Goal: Task Accomplishment & Management: Use online tool/utility

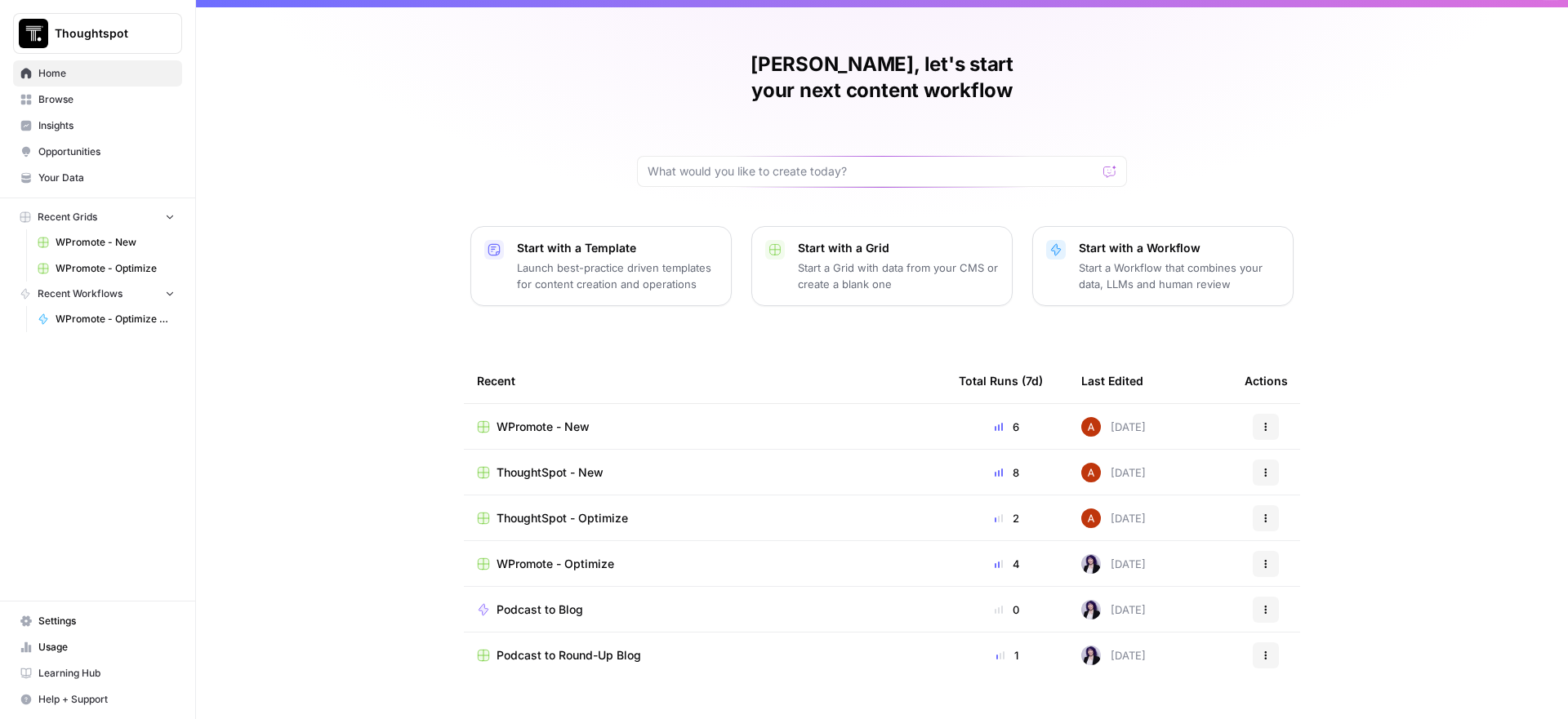
scroll to position [32, 0]
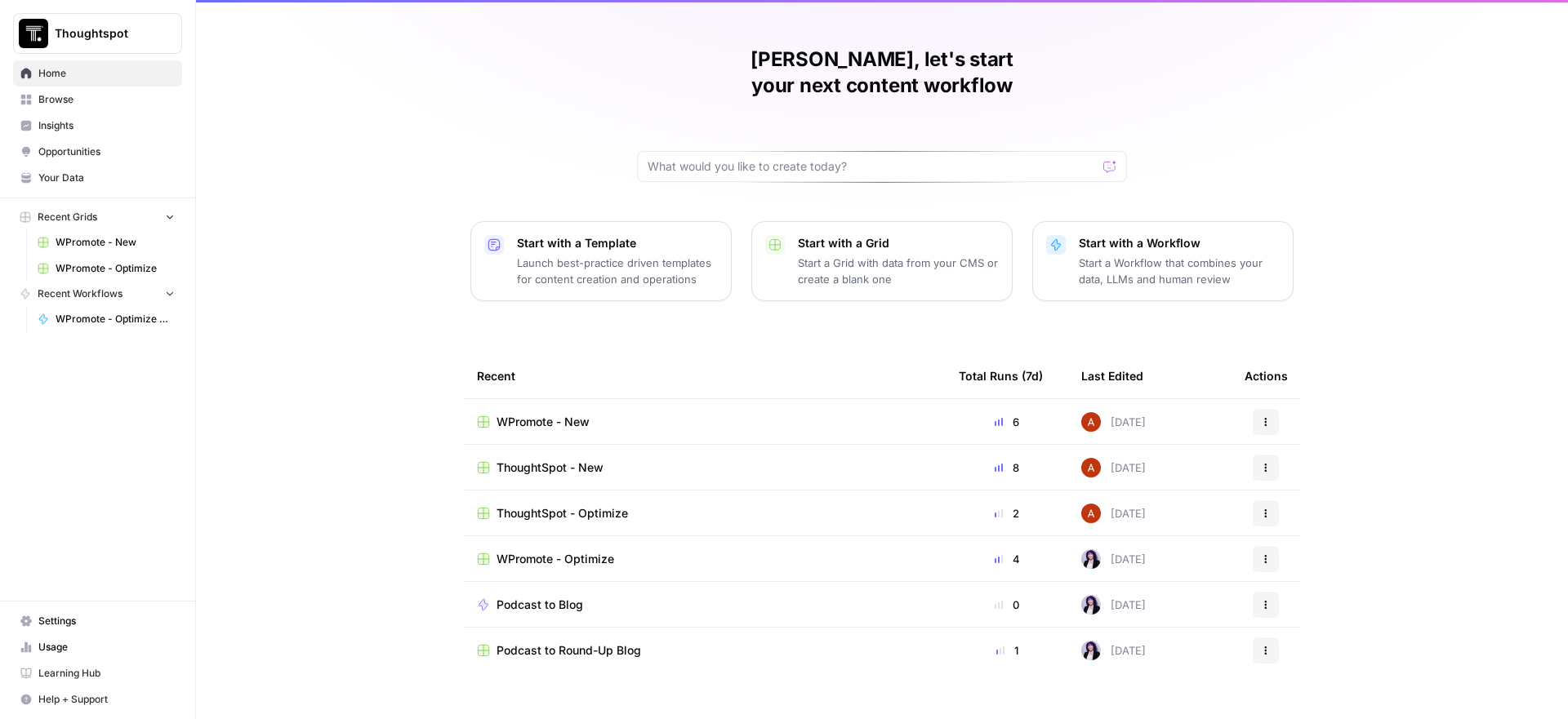
click at [116, 266] on span "WPromote - Optimize" at bounding box center [115, 268] width 119 height 15
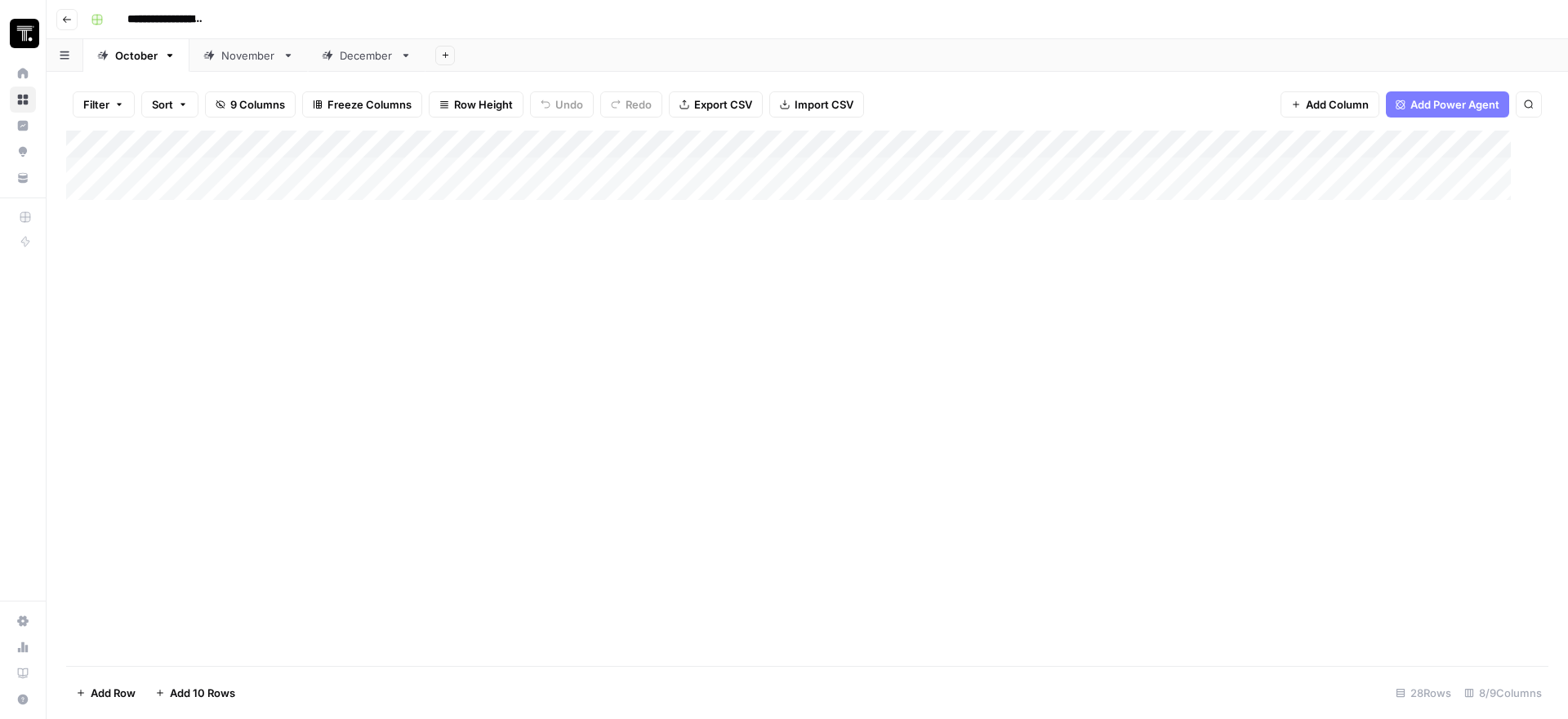
type input "**********"
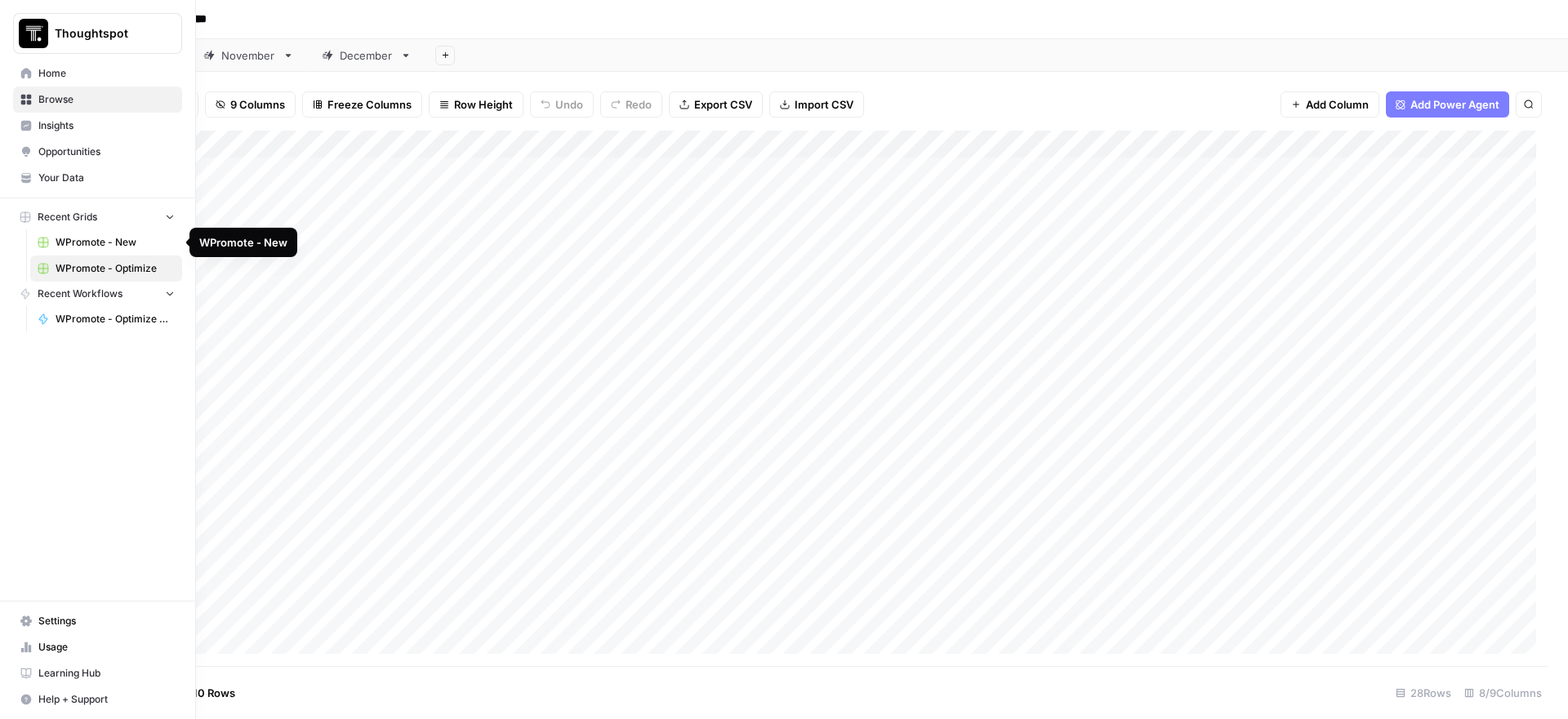
click at [85, 243] on span "WPromote - New" at bounding box center [115, 243] width 119 height 15
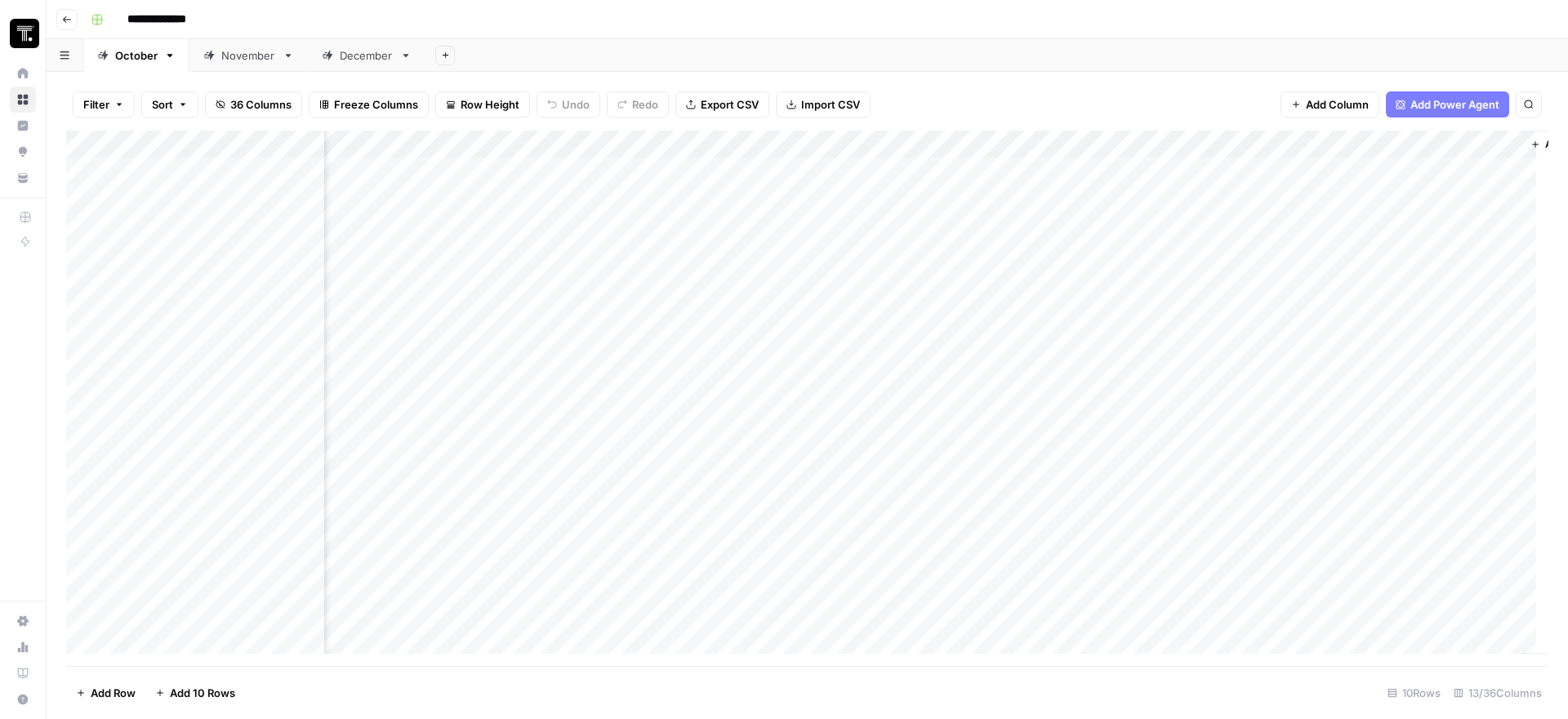
scroll to position [0, 1330]
click at [1430, 256] on div "Add Column" at bounding box center [807, 398] width 1482 height 536
click at [1404, 240] on div "Add Column" at bounding box center [807, 398] width 1482 height 536
click at [1242, 282] on div "Add Column" at bounding box center [807, 398] width 1482 height 536
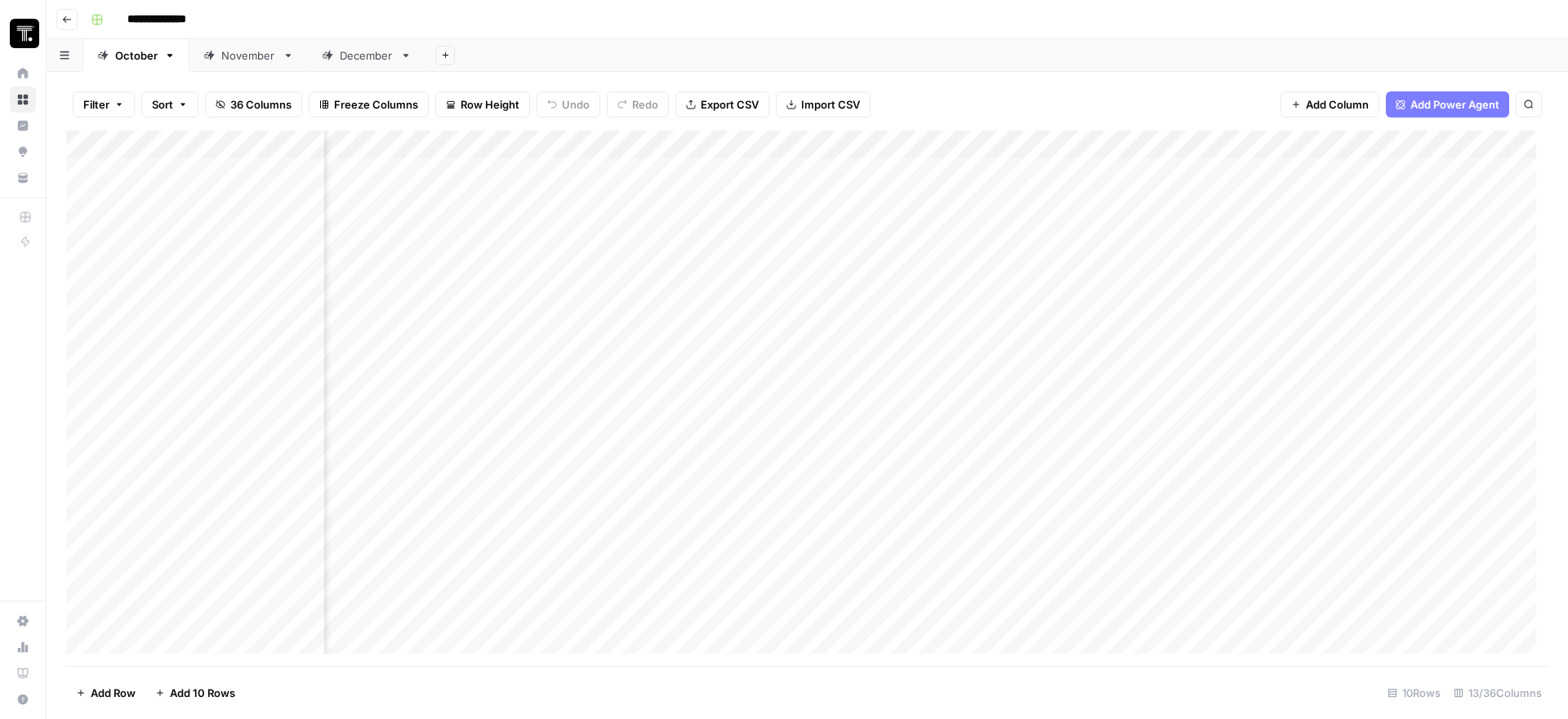
click at [702, 386] on div "Add Column" at bounding box center [807, 398] width 1482 height 536
click at [31, 36] on img "Workspace: Thoughtspot" at bounding box center [24, 33] width 29 height 29
click at [19, 31] on img "Workspace: Thoughtspot" at bounding box center [24, 33] width 29 height 29
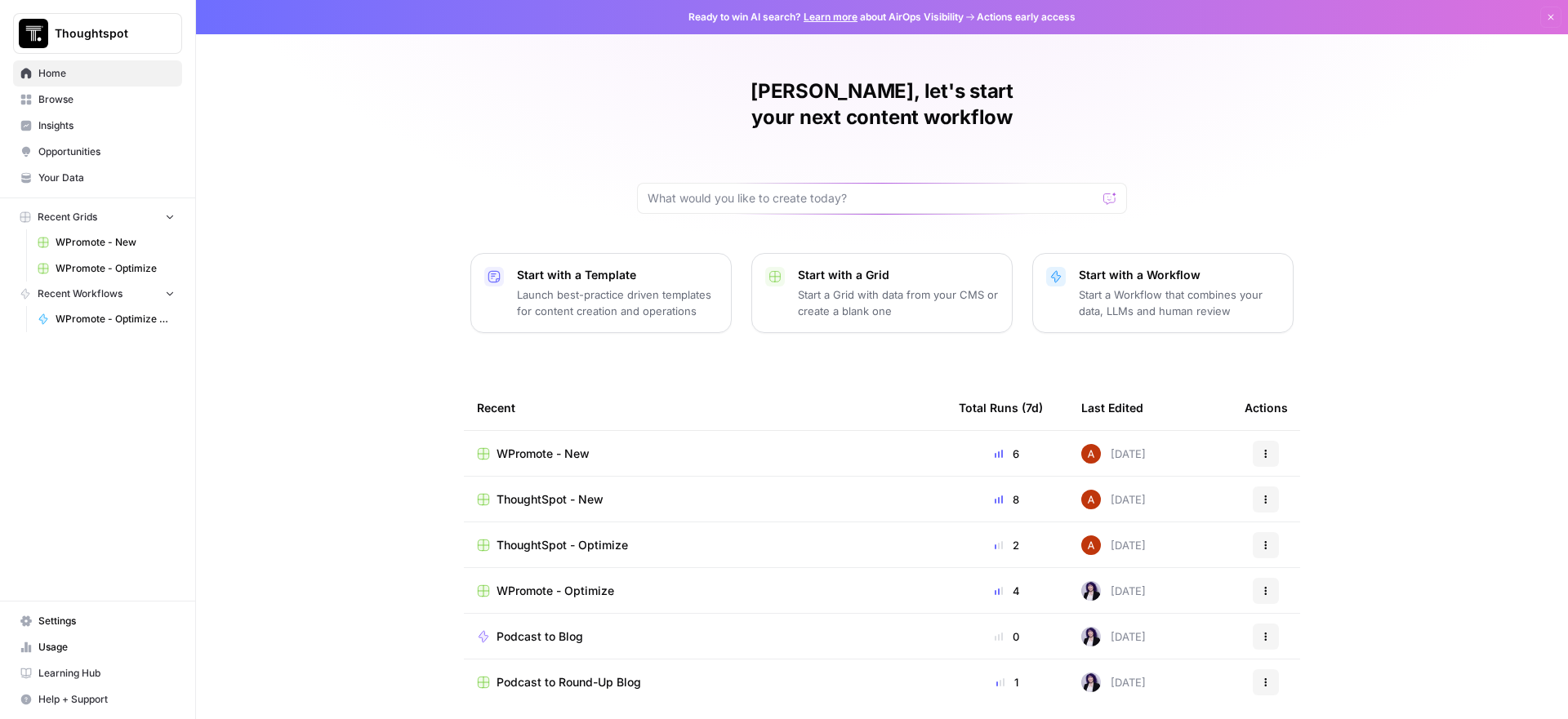
click at [132, 266] on span "WPromote - Optimize" at bounding box center [115, 268] width 119 height 15
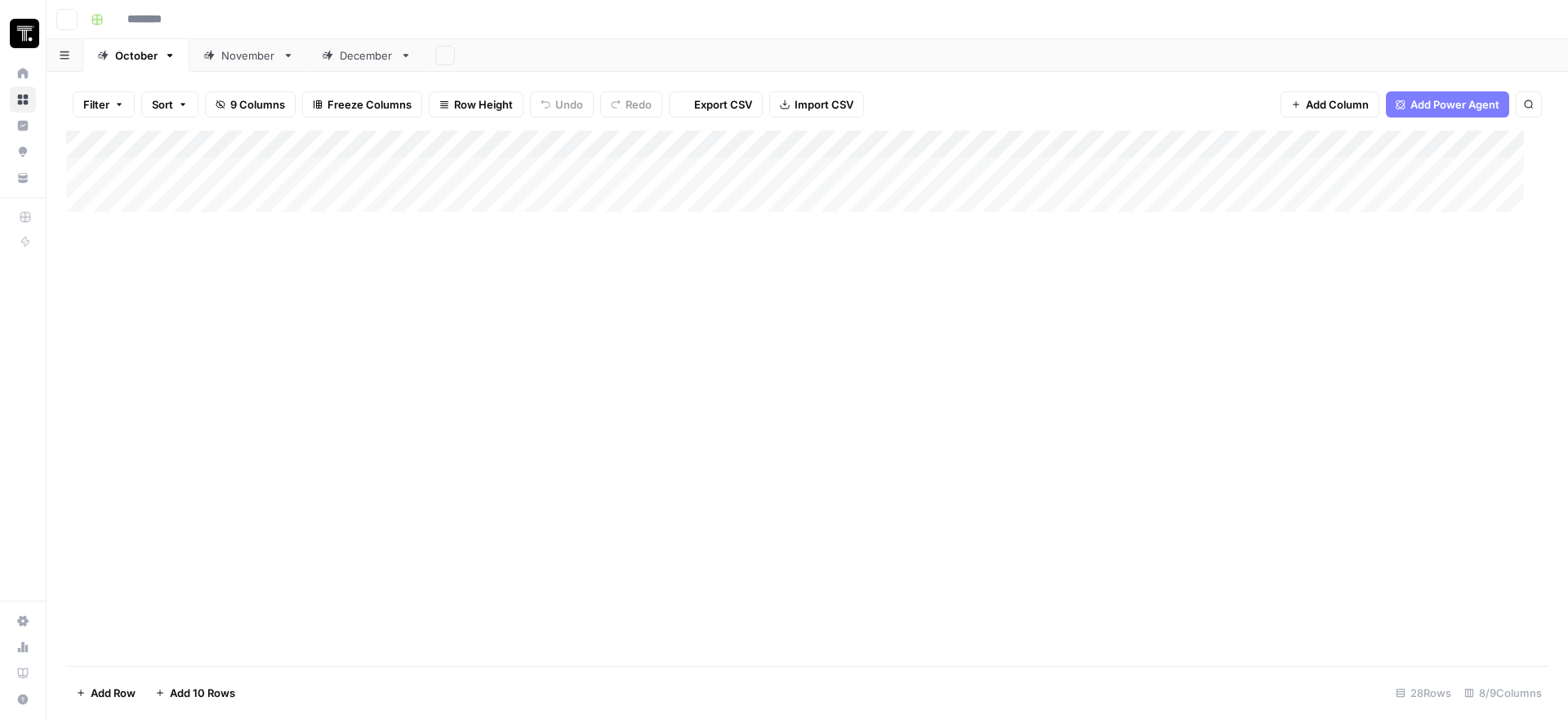
type input "**********"
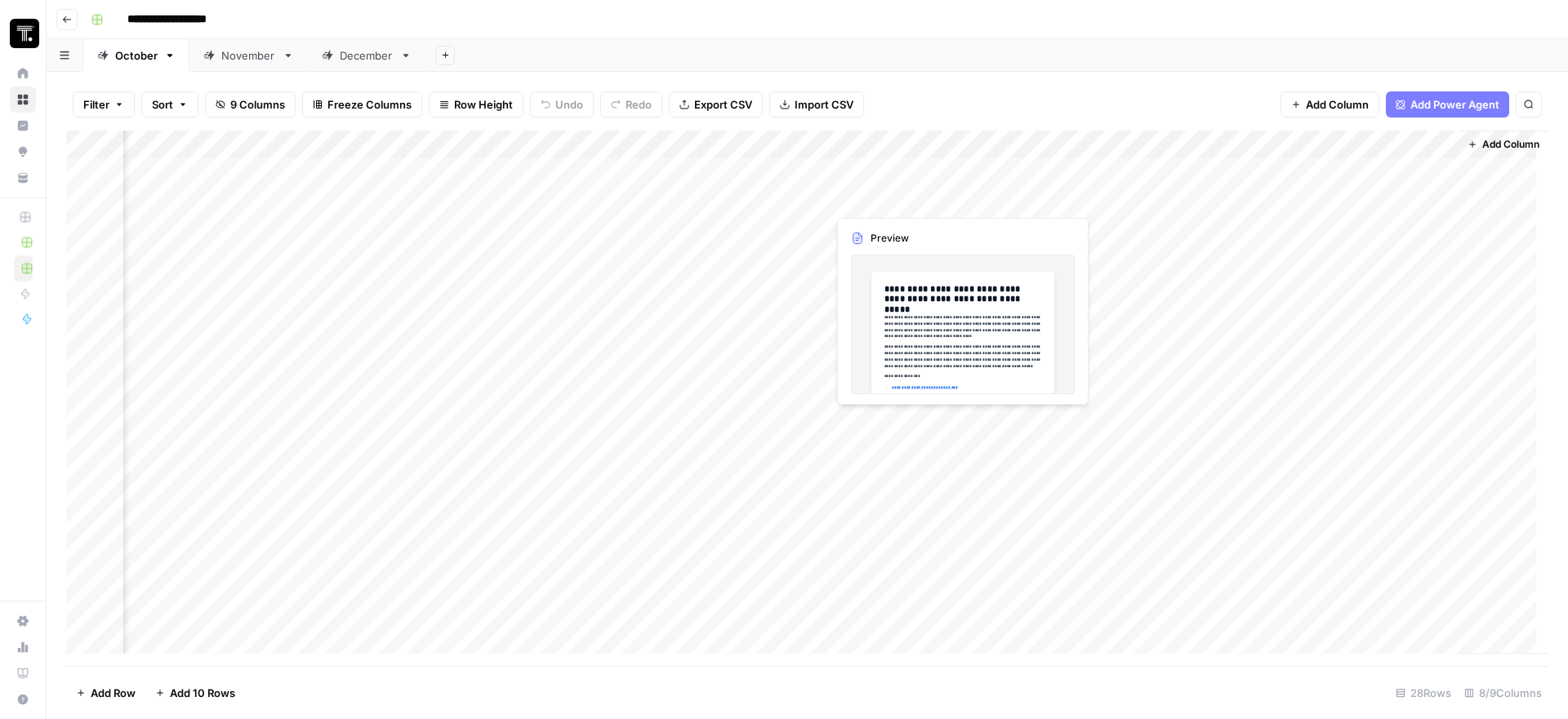
click at [892, 194] on div "Add Column" at bounding box center [807, 398] width 1482 height 536
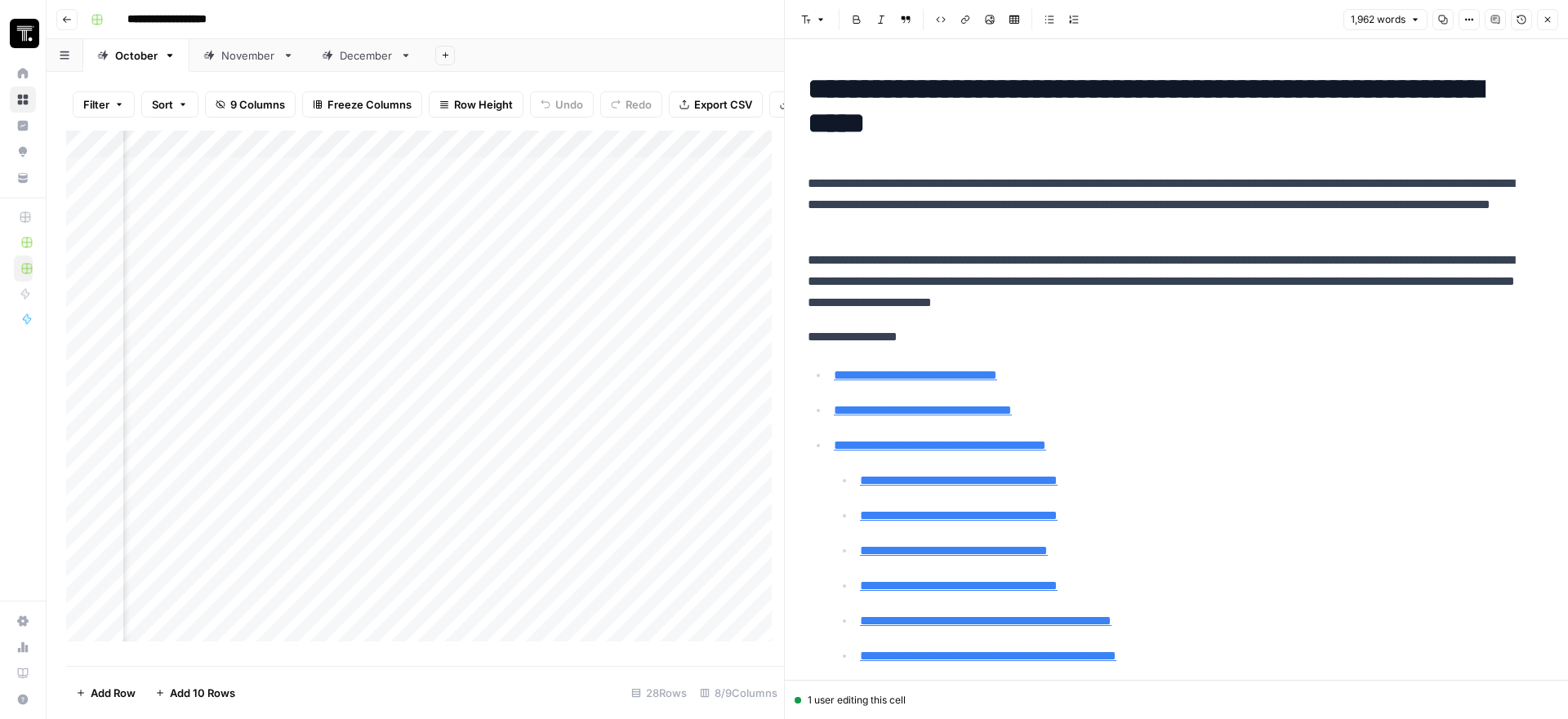
click at [1516, 21] on icon "button" at bounding box center [1520, 19] width 10 height 10
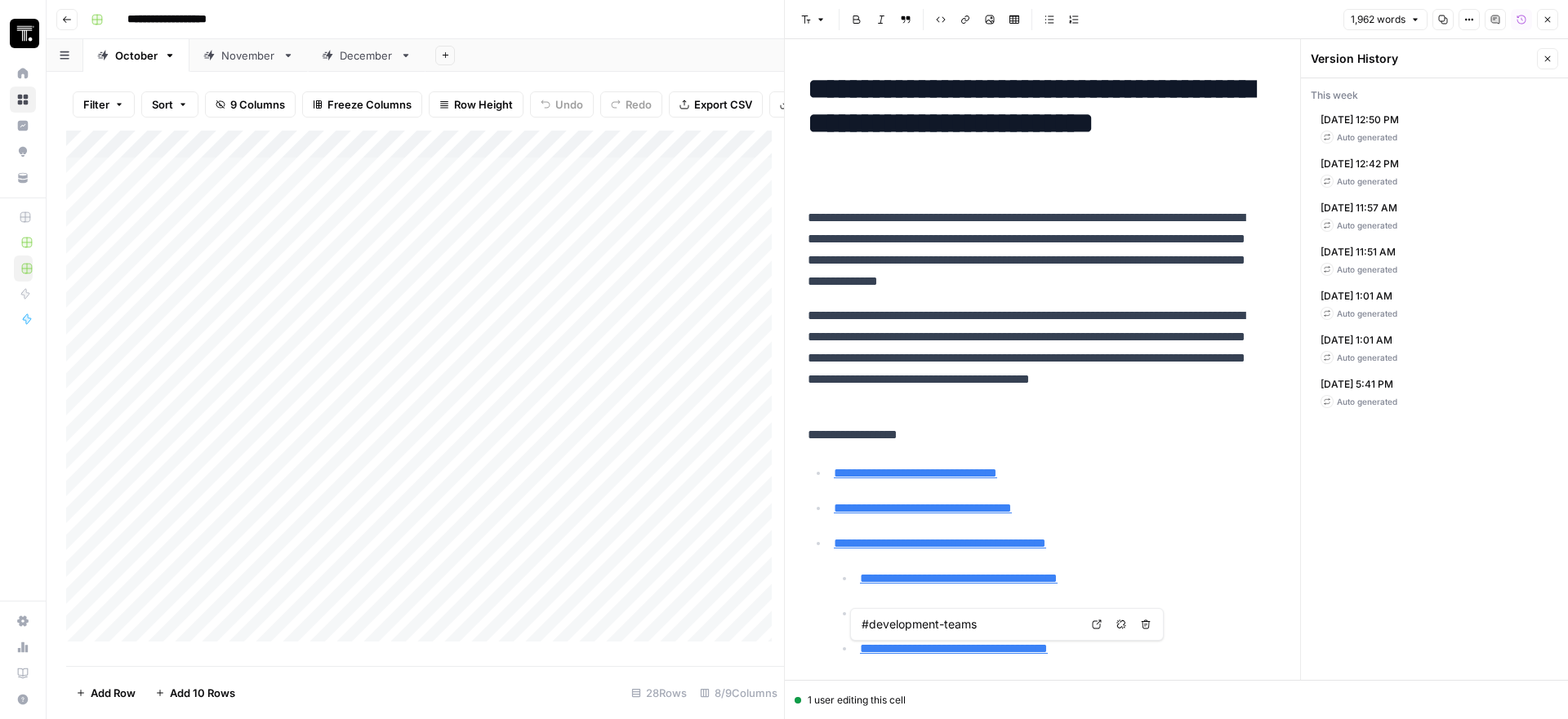
click at [1385, 124] on span "[DATE] 12:50 PM" at bounding box center [1359, 120] width 79 height 15
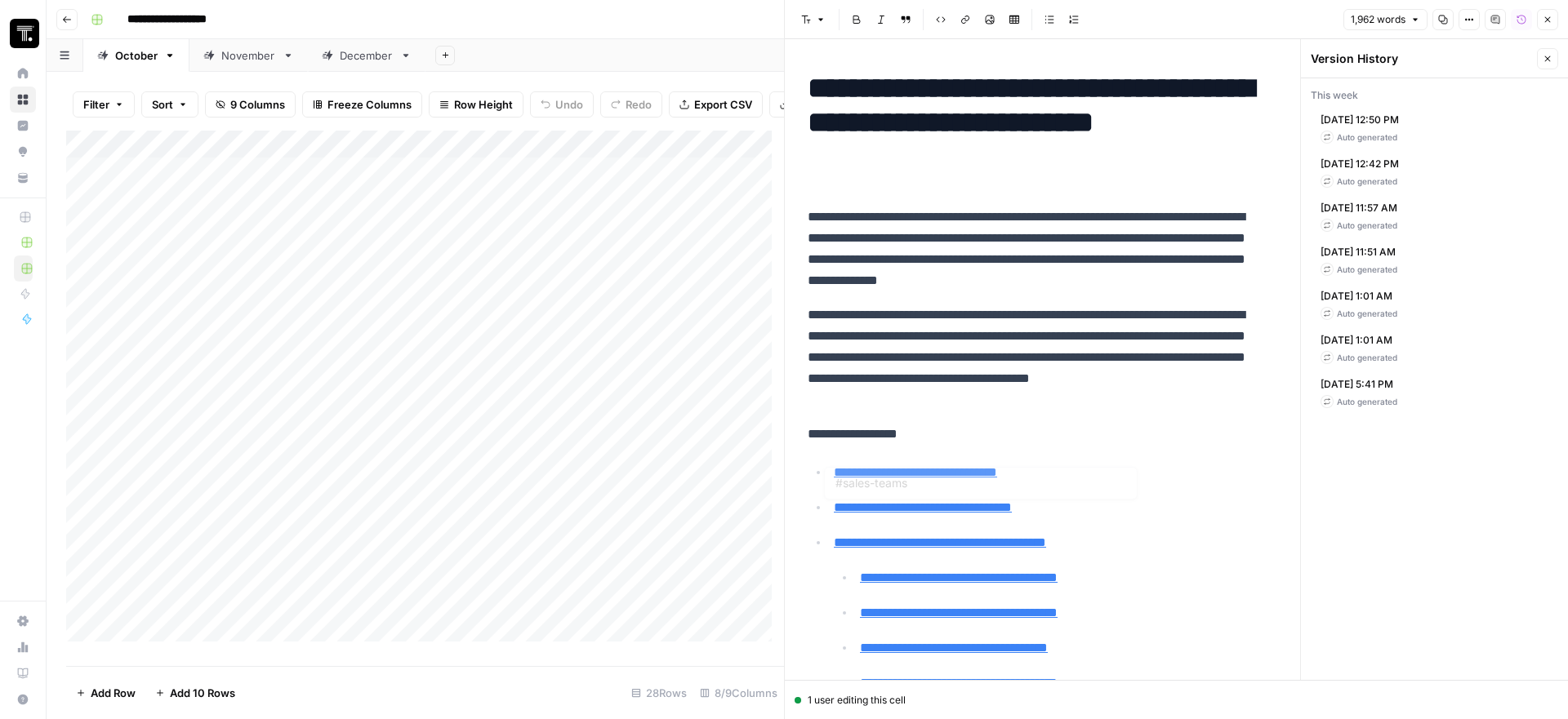
type input "#product-teams"
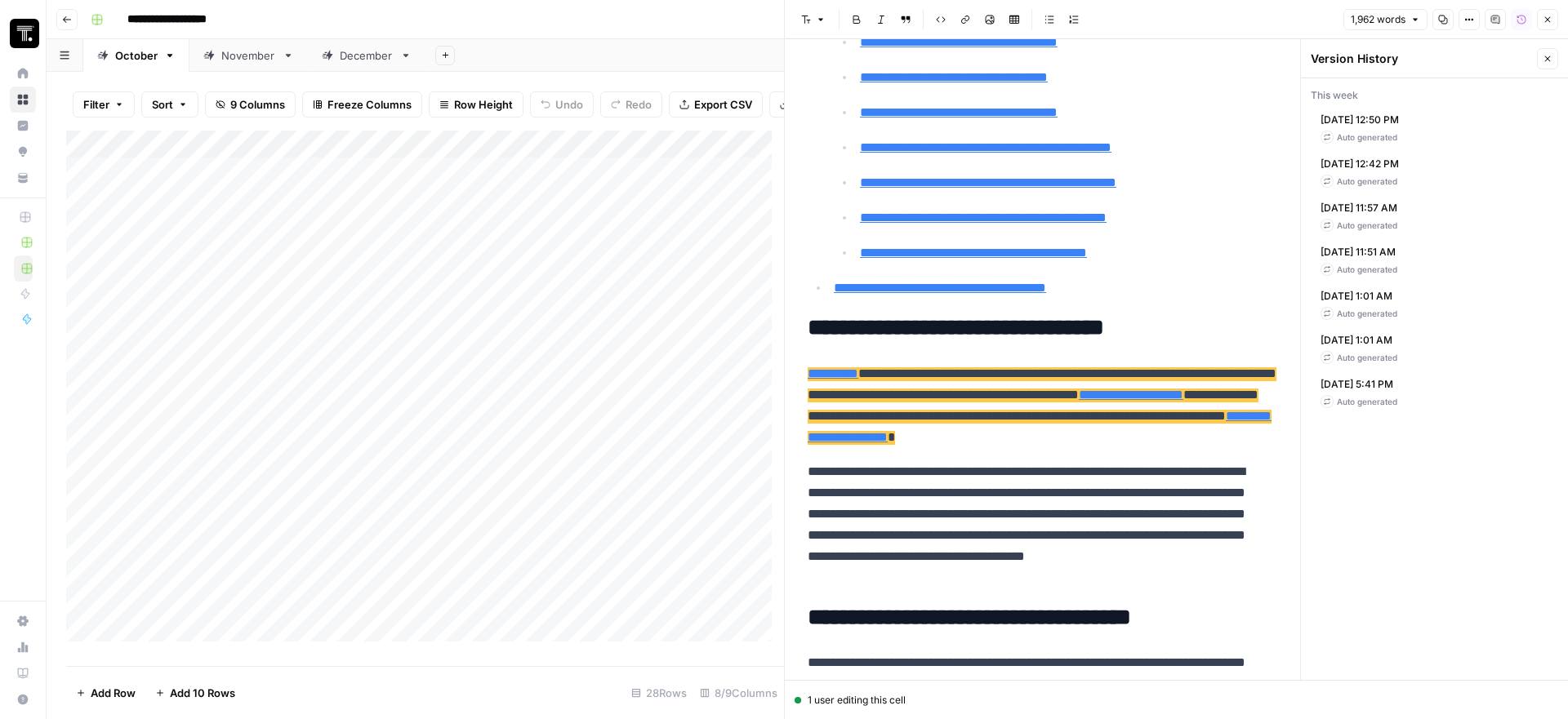
click at [1025, 423] on span "**********" at bounding box center [1032, 406] width 451 height 35
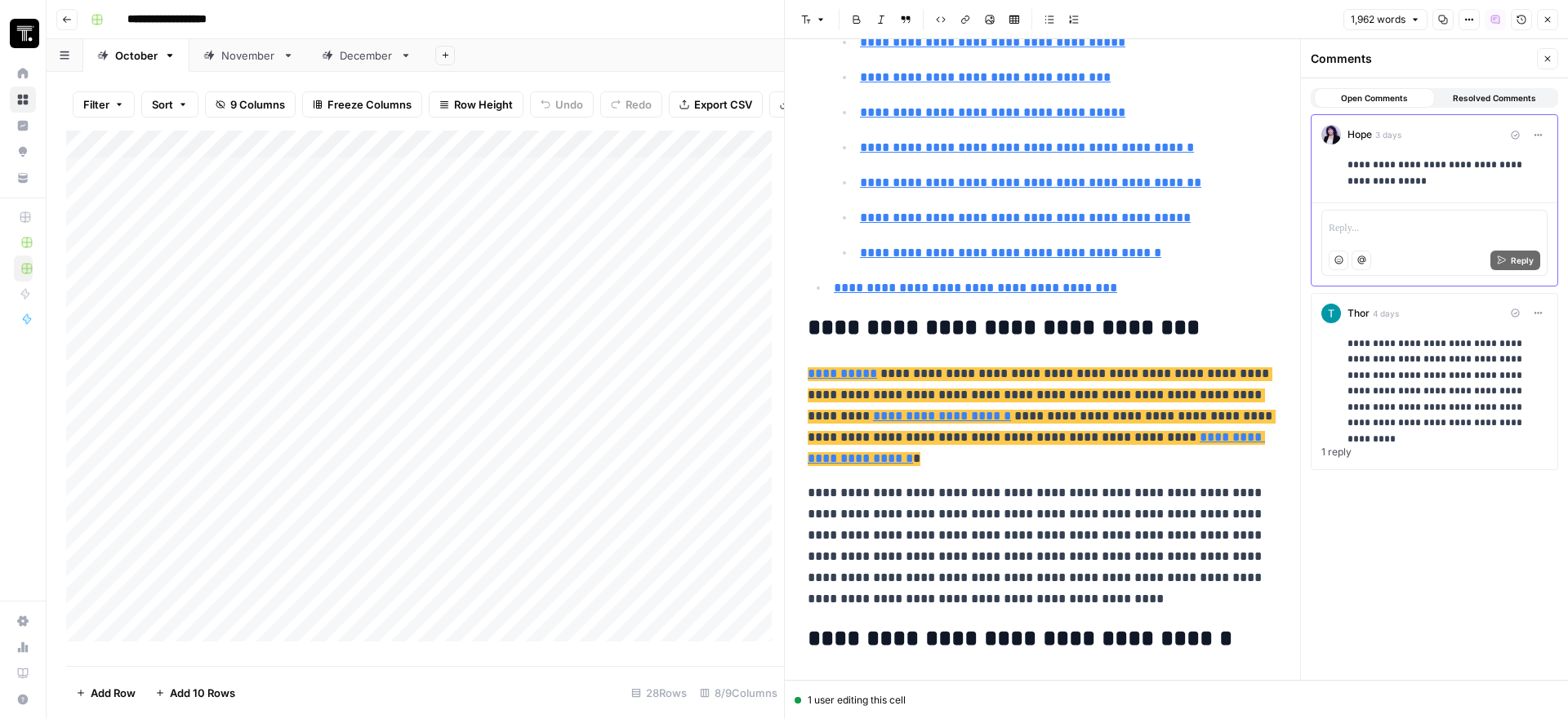
click at [1433, 421] on p "**********" at bounding box center [1447, 384] width 200 height 95
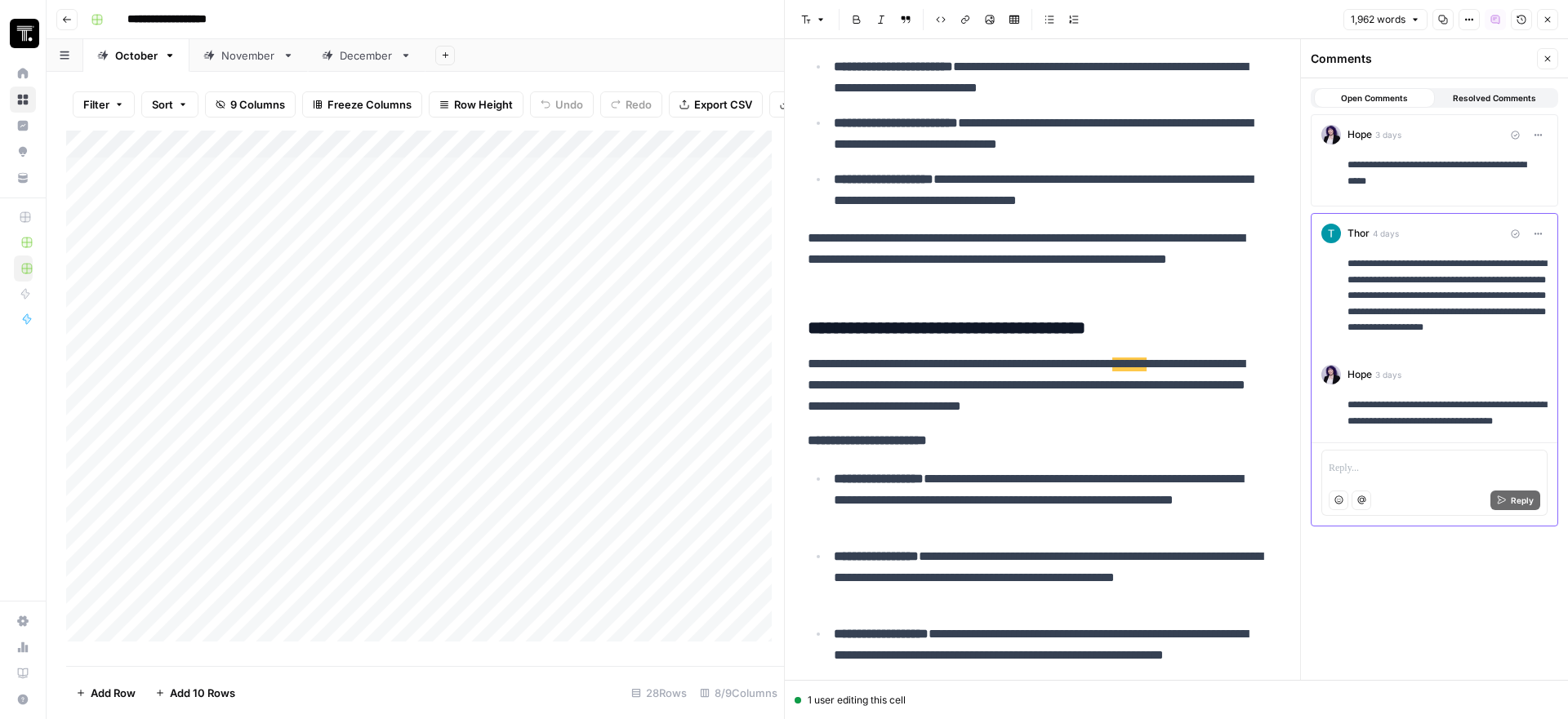
scroll to position [2650, 0]
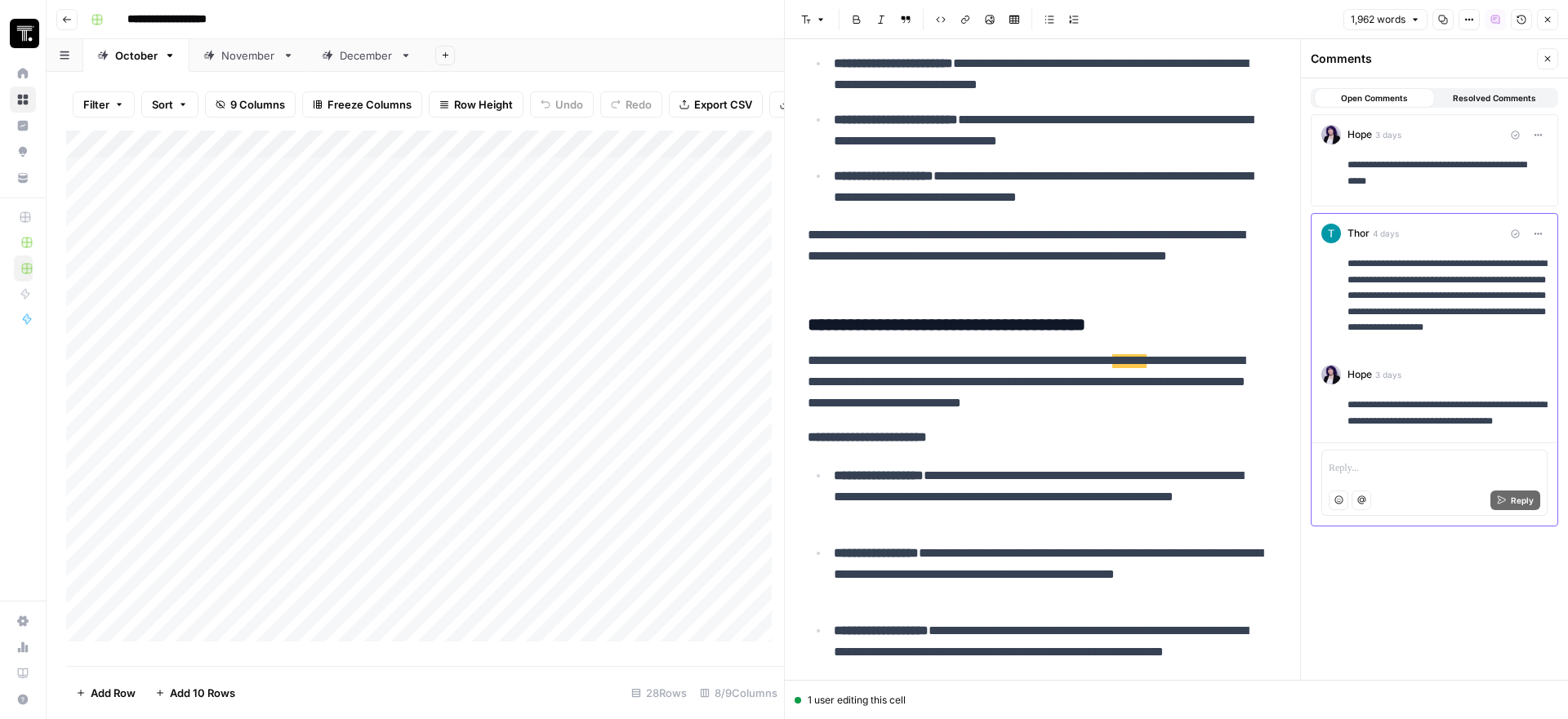
click at [1543, 57] on icon "button" at bounding box center [1547, 58] width 10 height 10
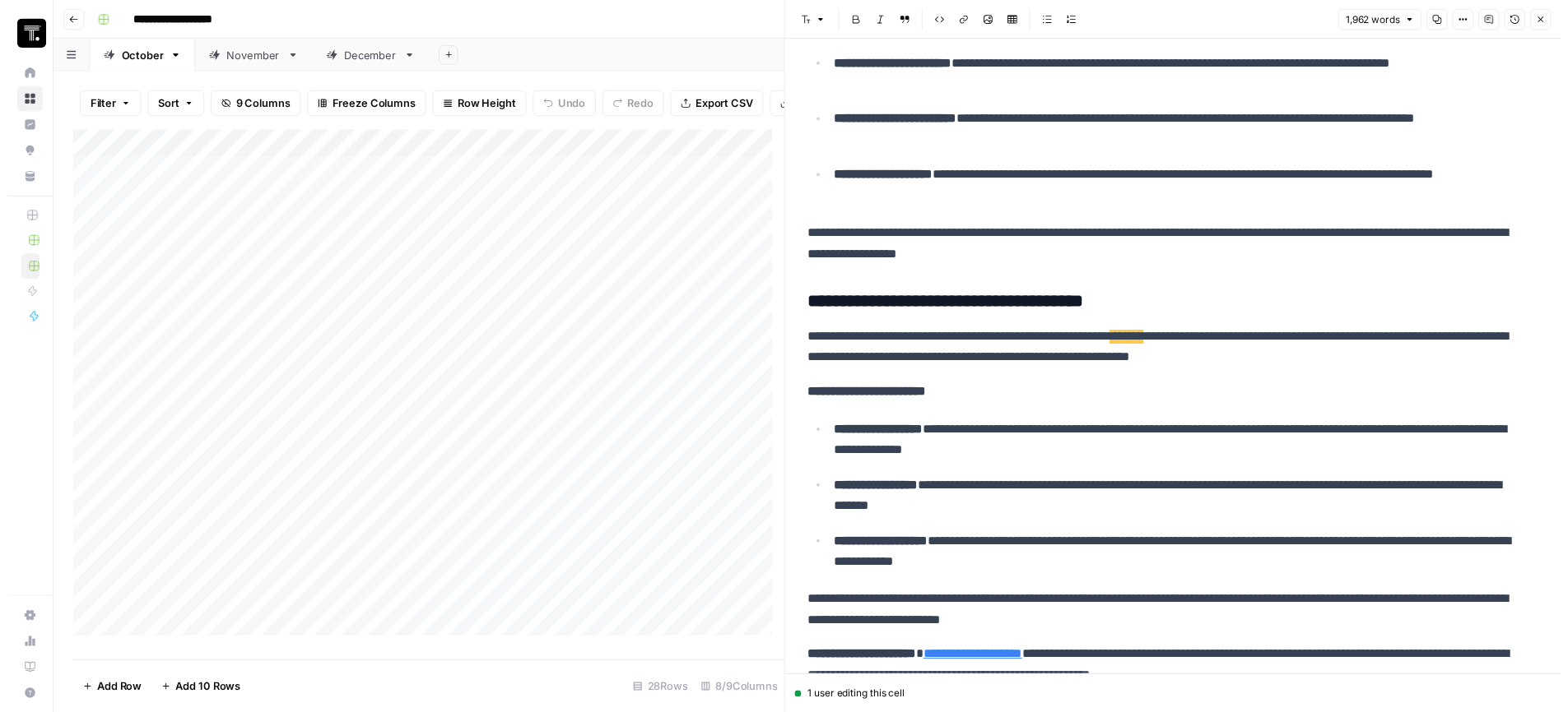
scroll to position [2160, 0]
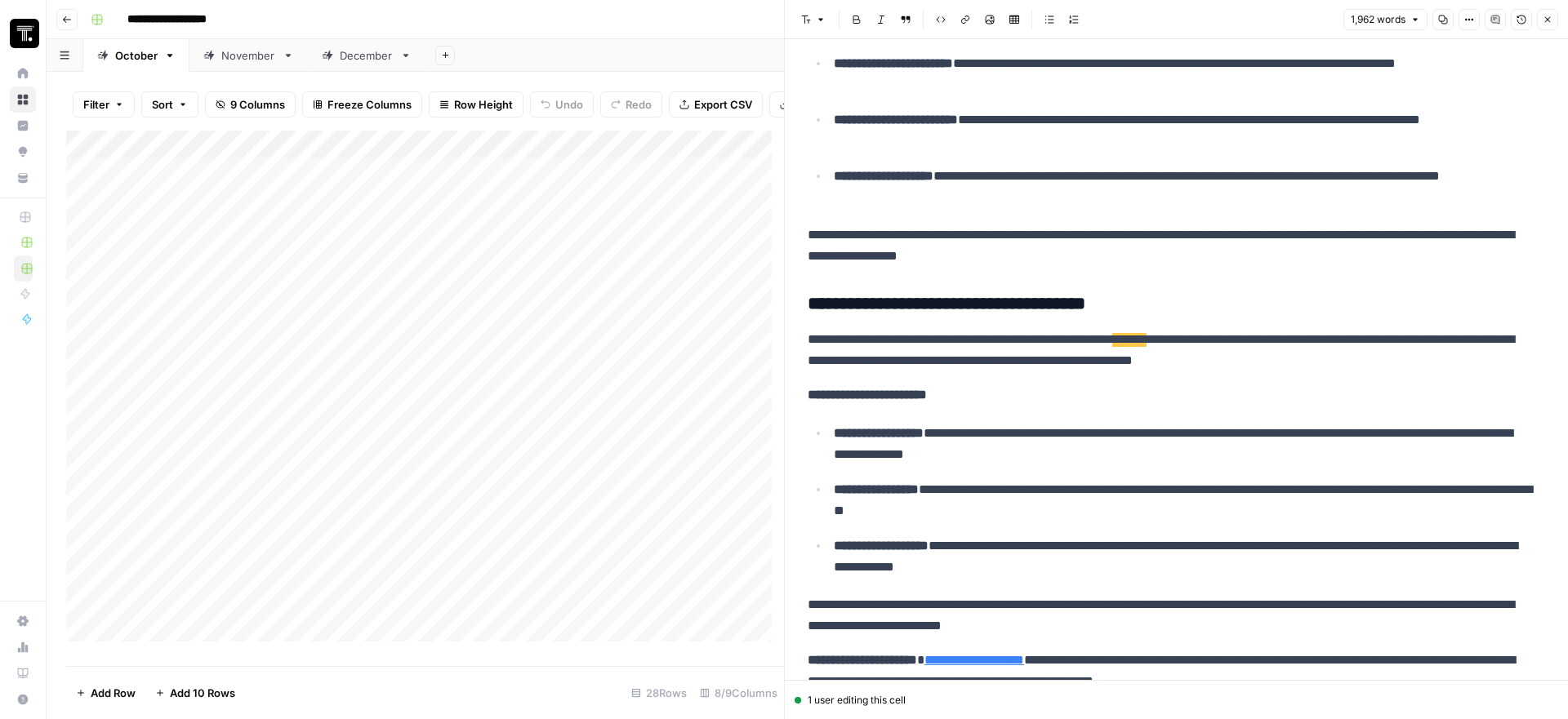
click at [1519, 23] on icon "button" at bounding box center [1521, 20] width 9 height 9
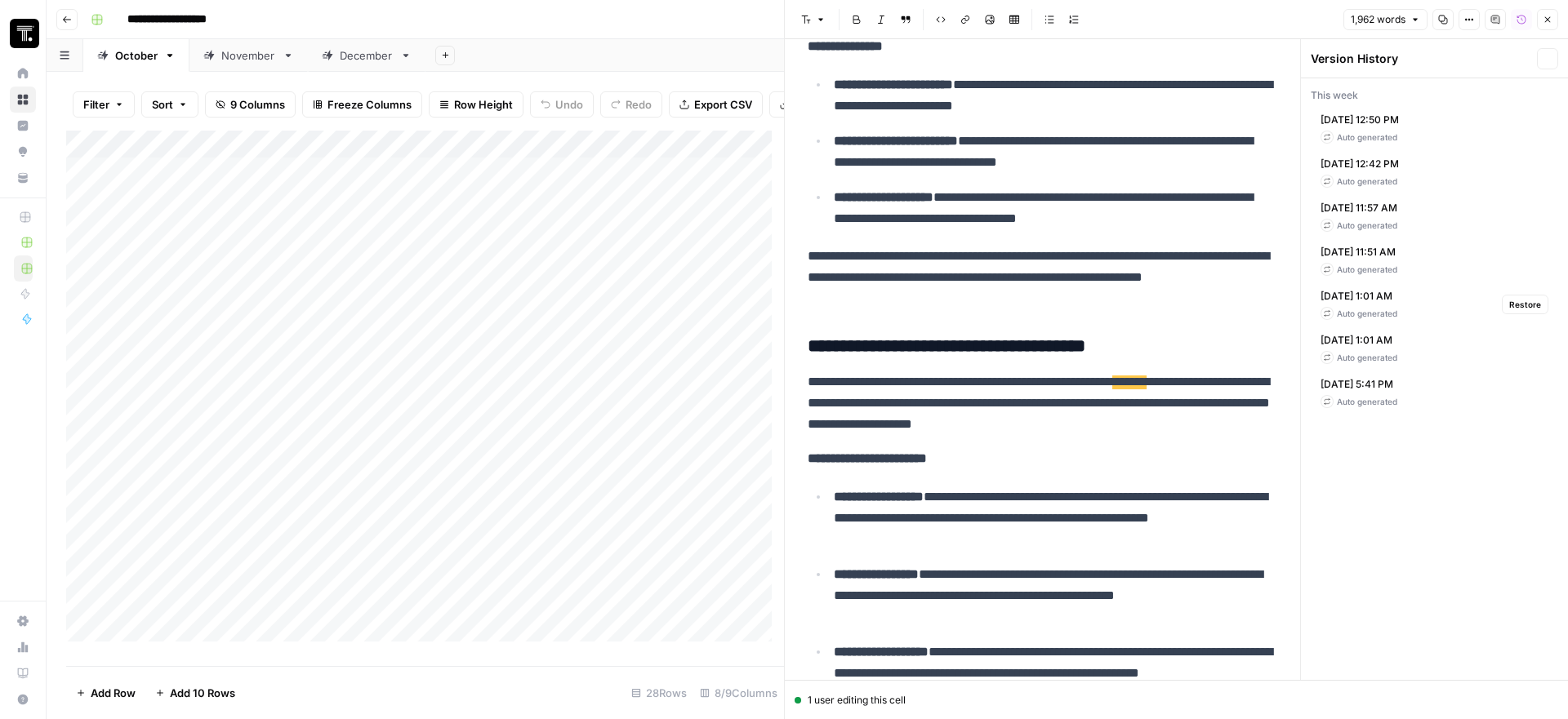
scroll to position [2650, 0]
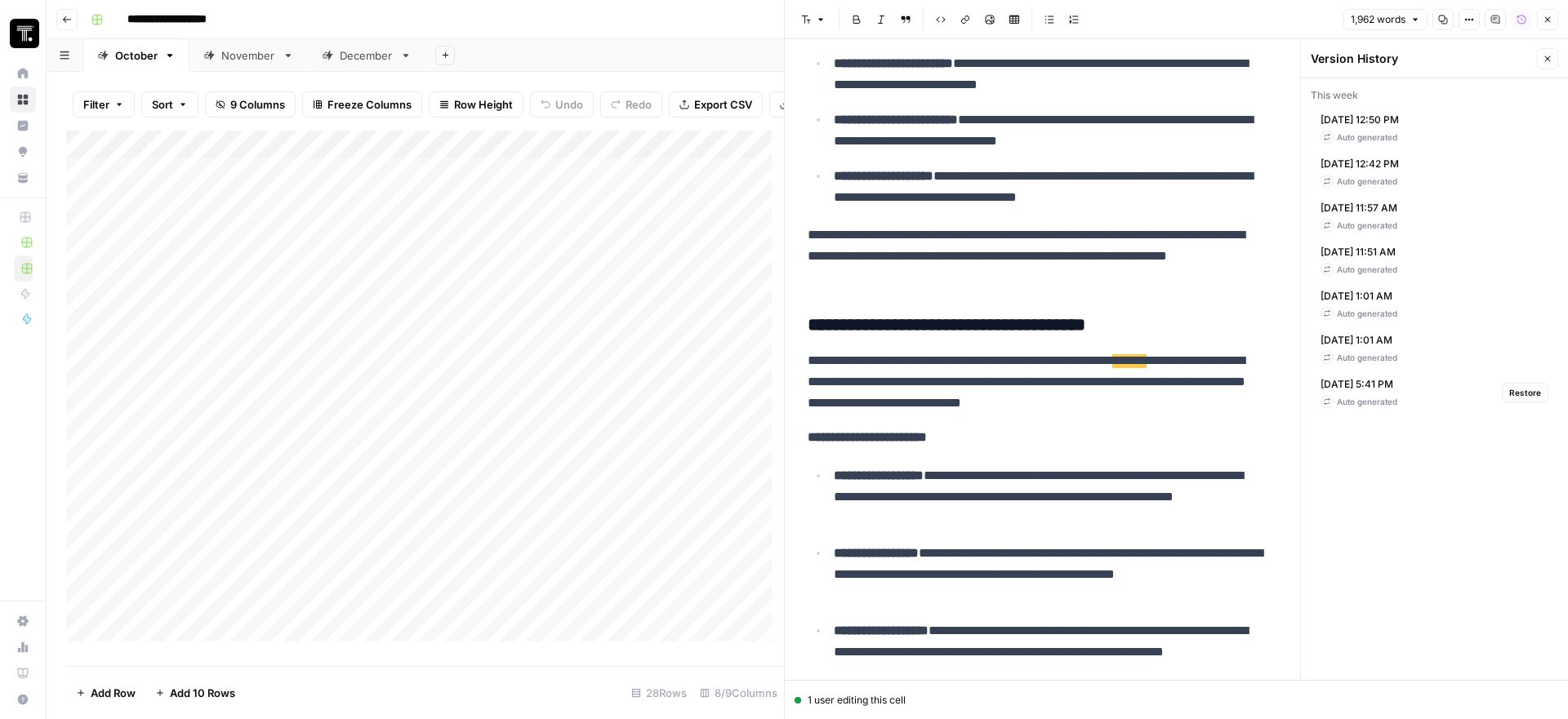
click at [1369, 389] on span "[DATE] 5:41 PM" at bounding box center [1358, 385] width 77 height 15
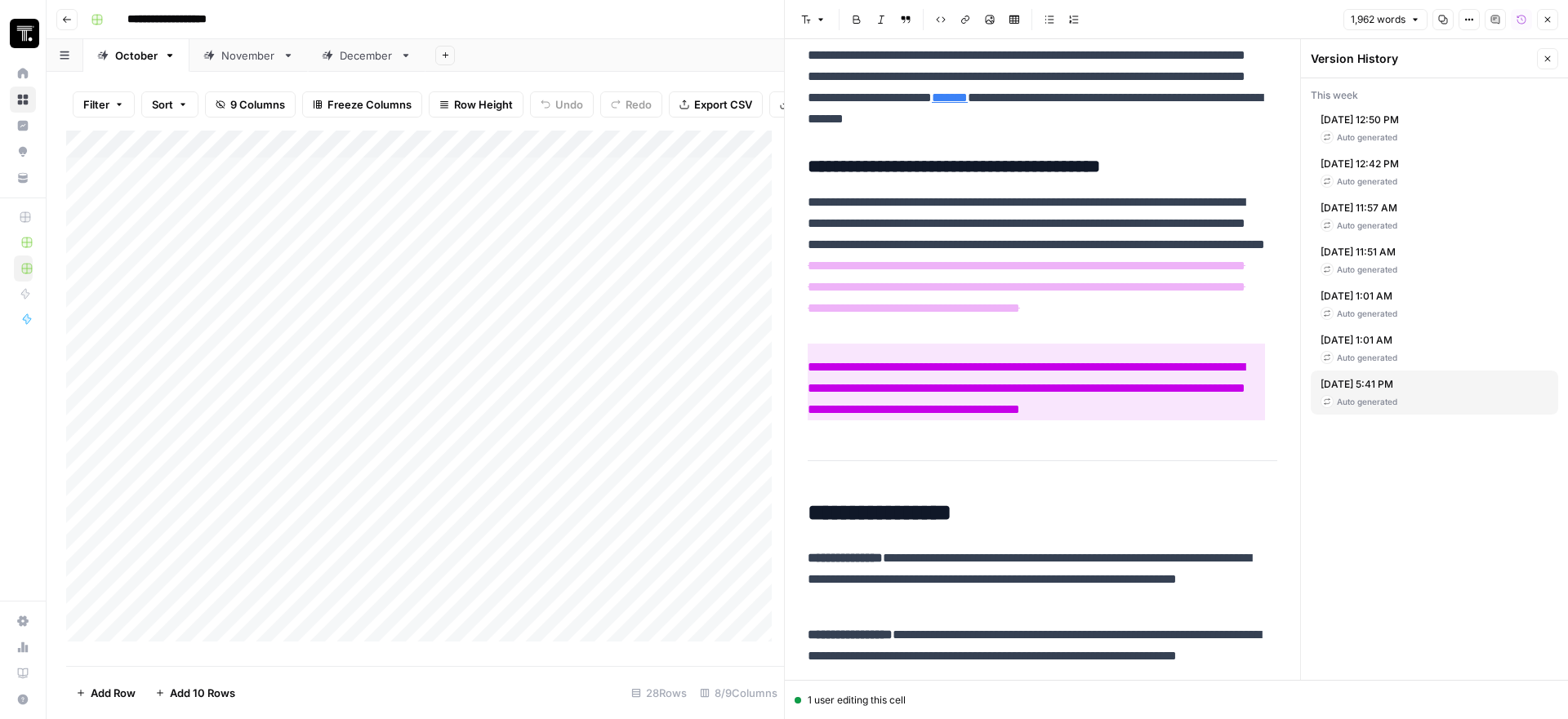
scroll to position [7210, 0]
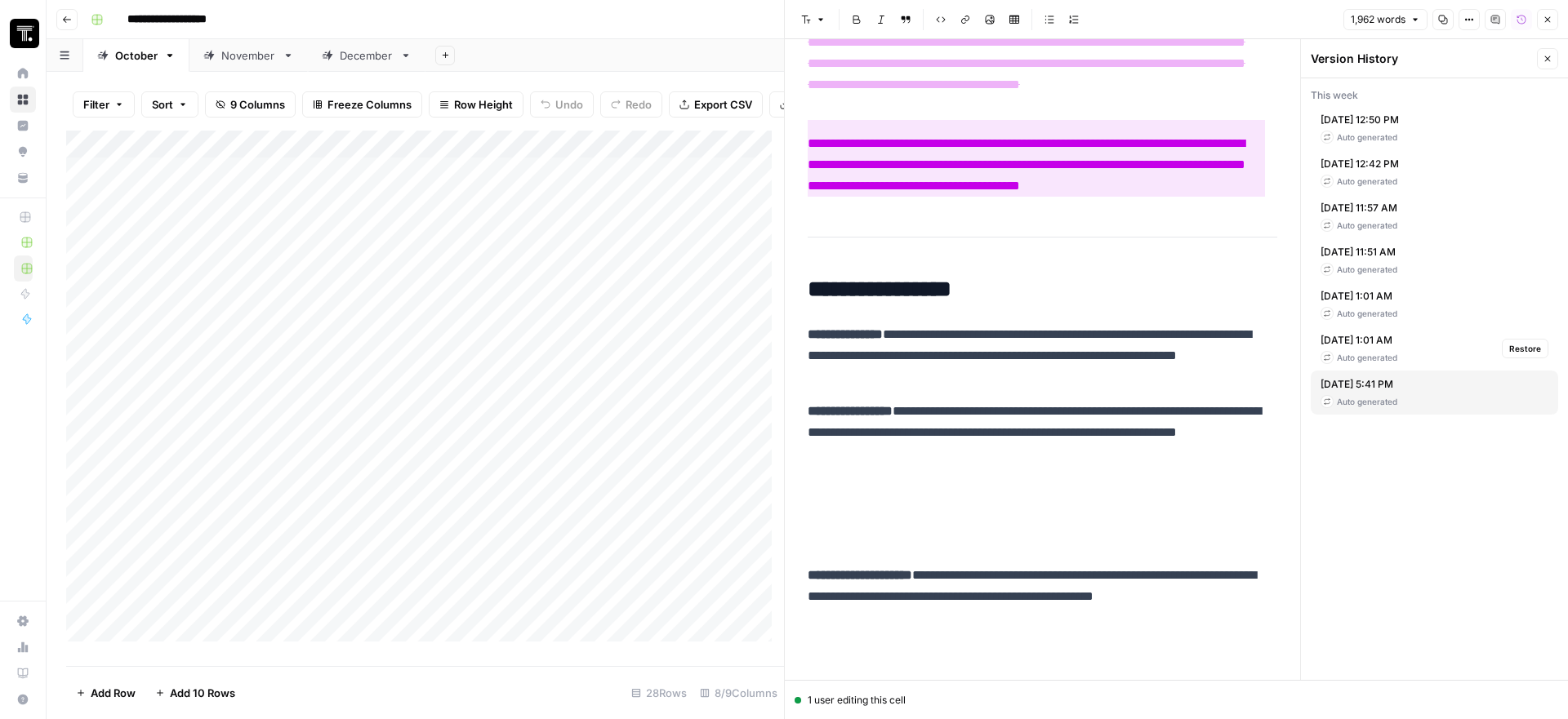
click at [1392, 363] on div "Auto generated" at bounding box center [1358, 357] width 77 height 13
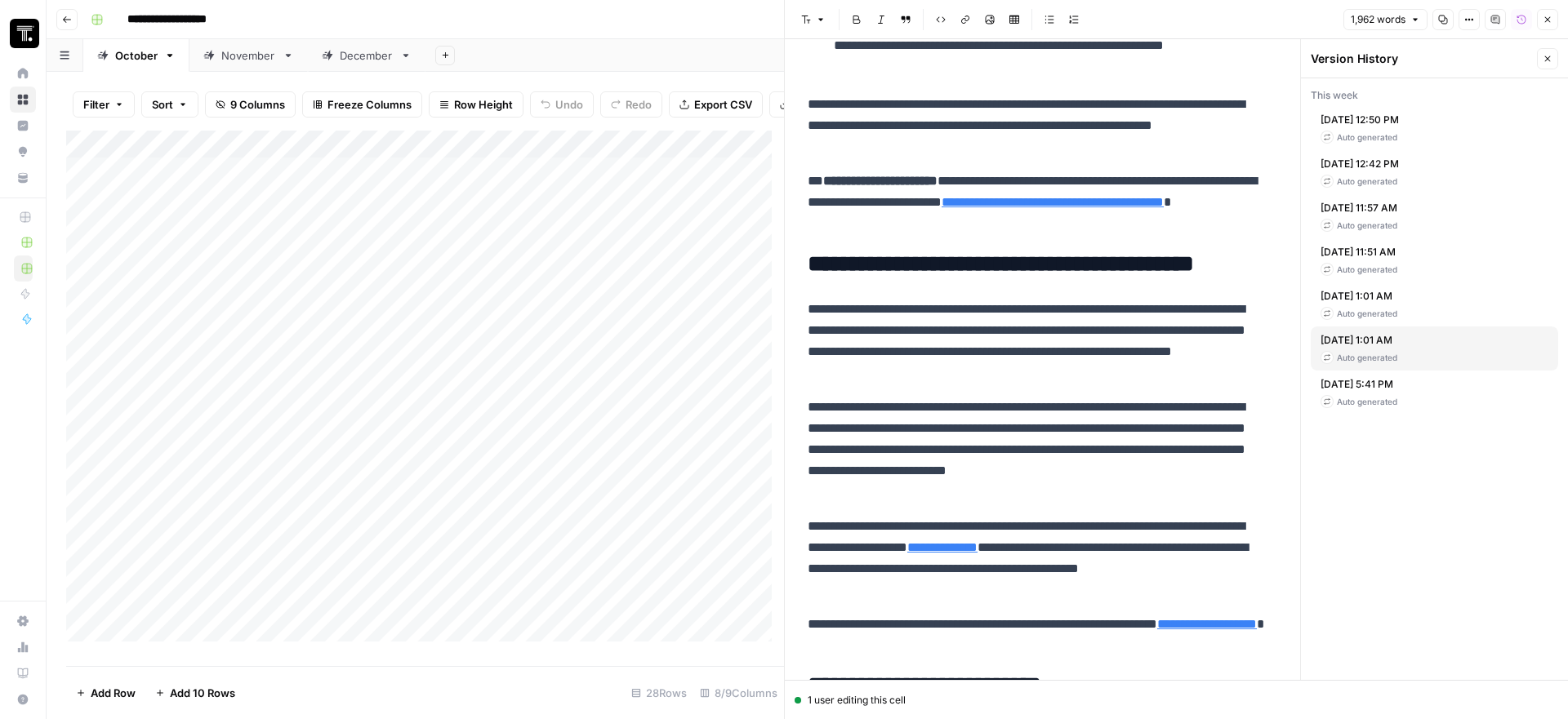
scroll to position [5933, 0]
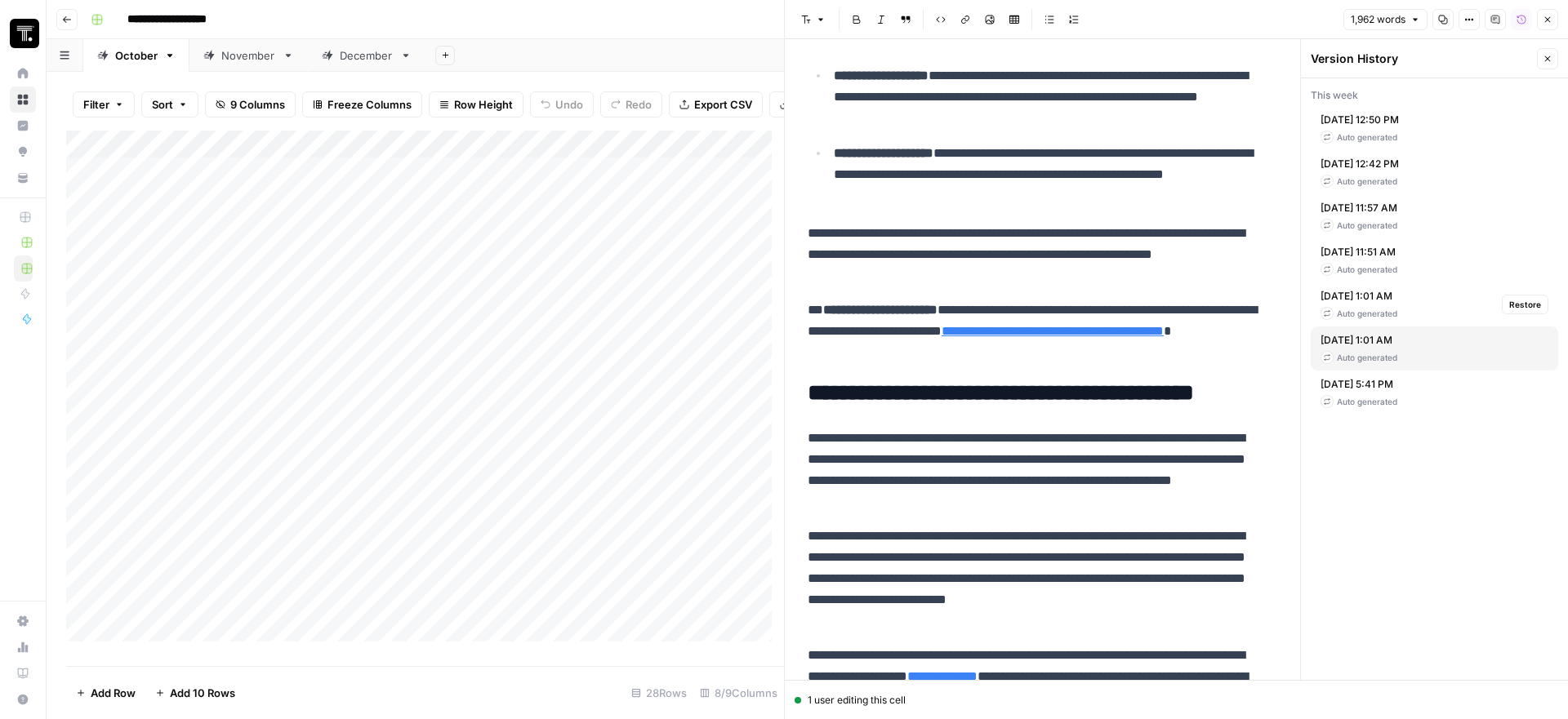
click at [1347, 303] on div "[DATE] 1:01 AM Auto generated" at bounding box center [1358, 304] width 77 height 31
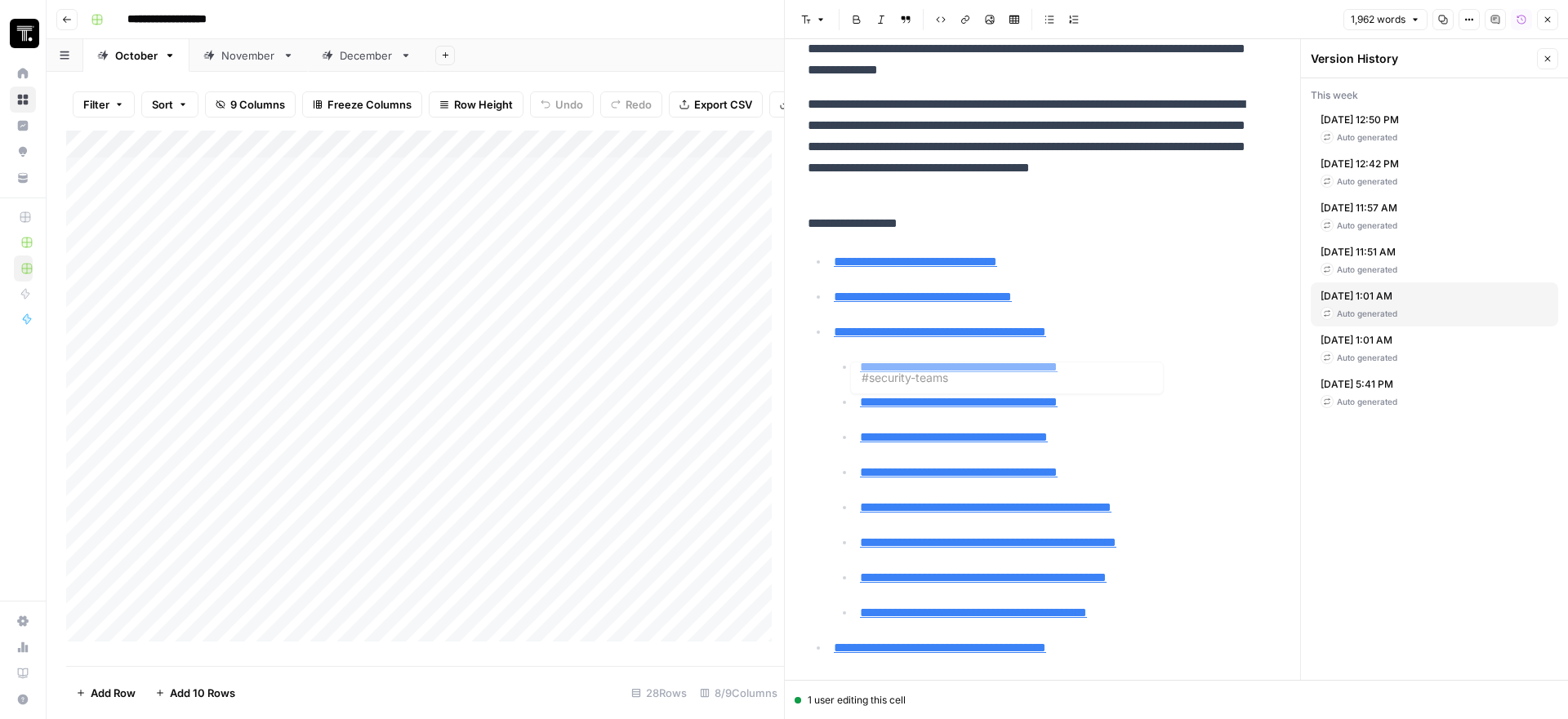
type input "#development-teams"
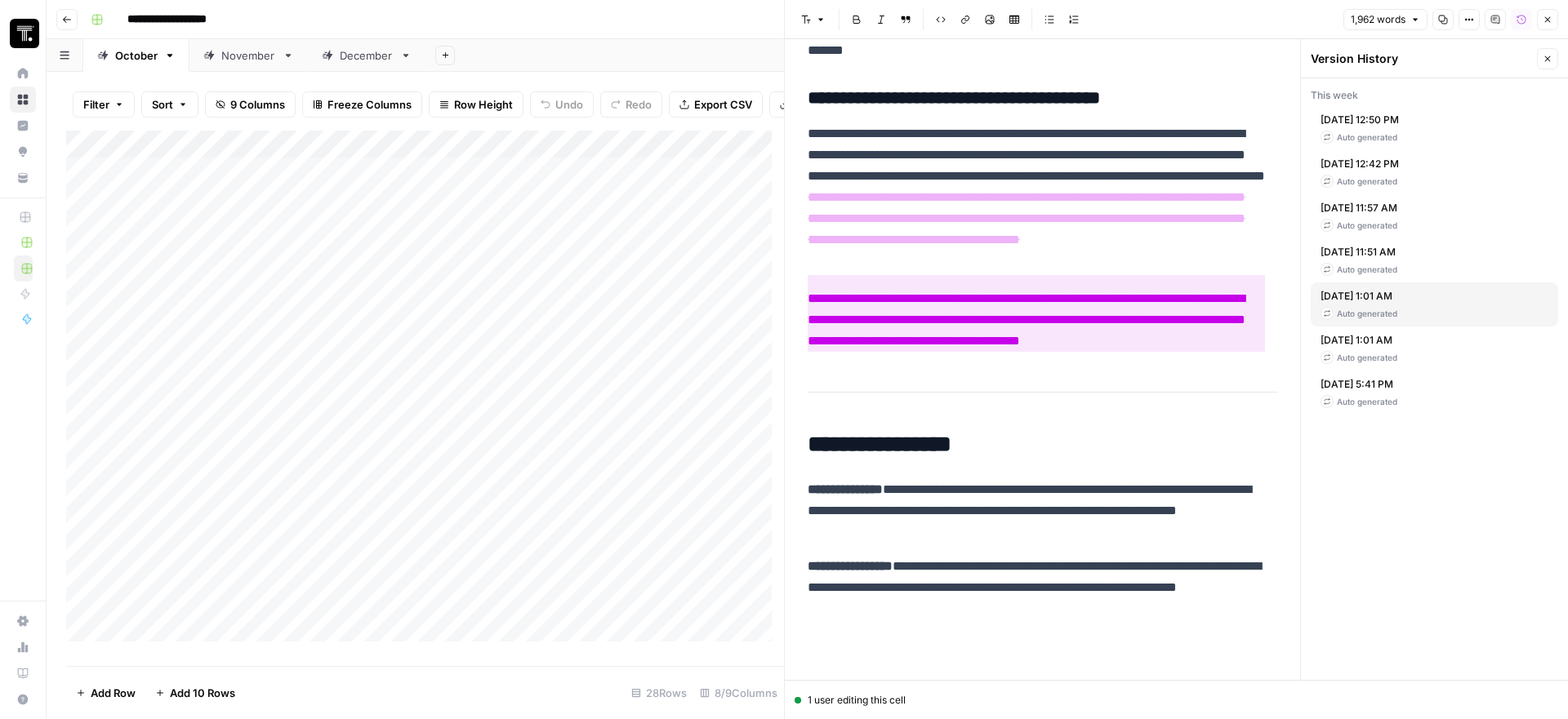
scroll to position [7025, 0]
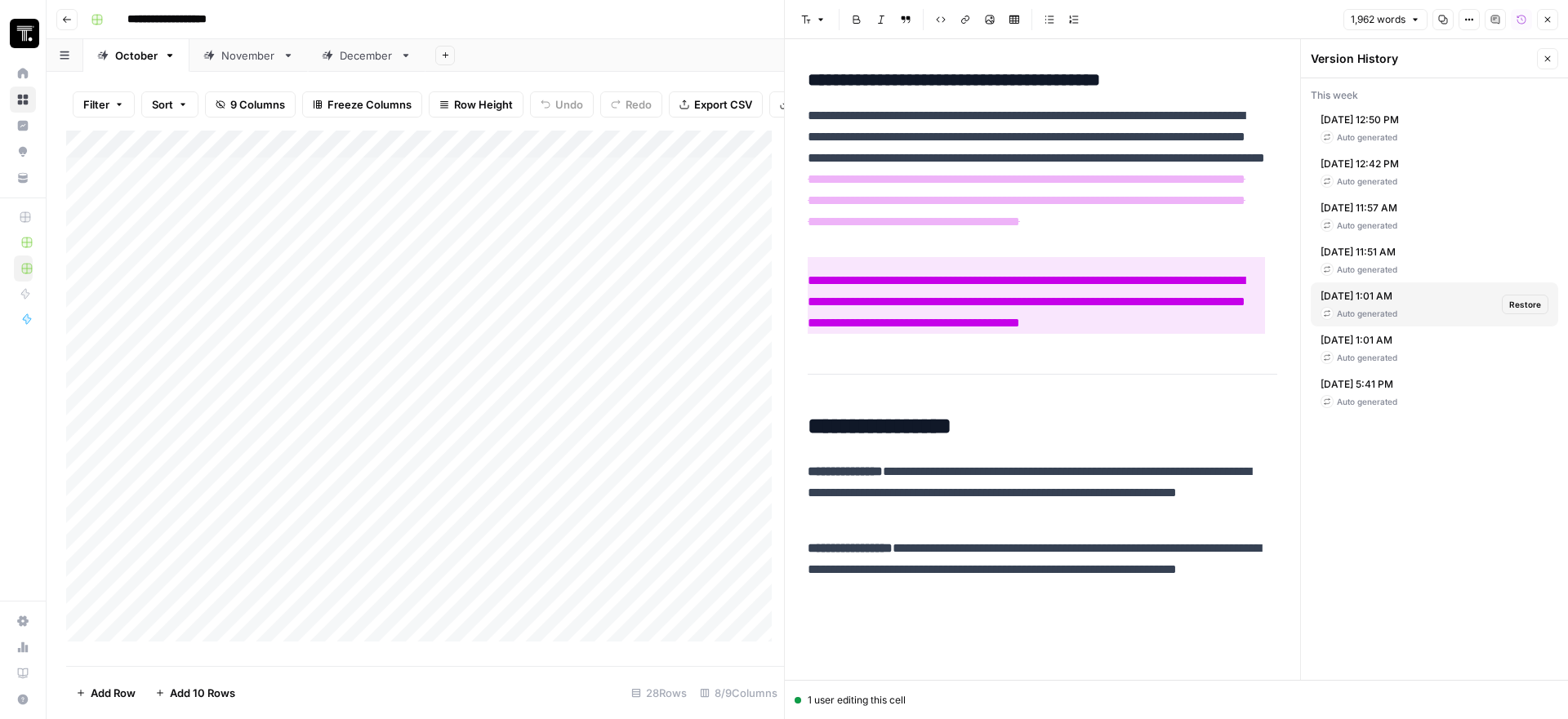
click at [1361, 302] on span "[DATE] 1:01 AM" at bounding box center [1358, 296] width 77 height 15
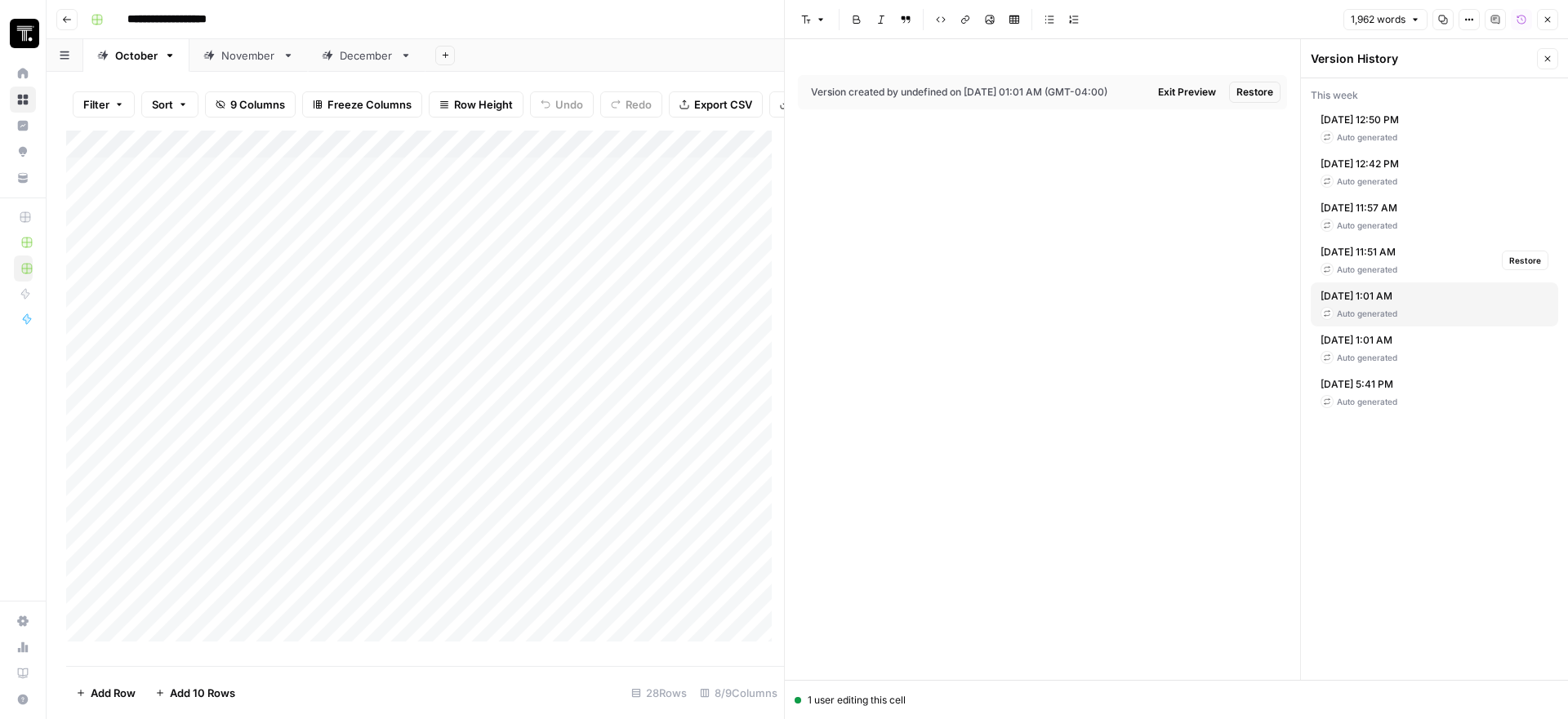
click at [1360, 258] on span "[DATE] 11:51 AM" at bounding box center [1358, 252] width 77 height 15
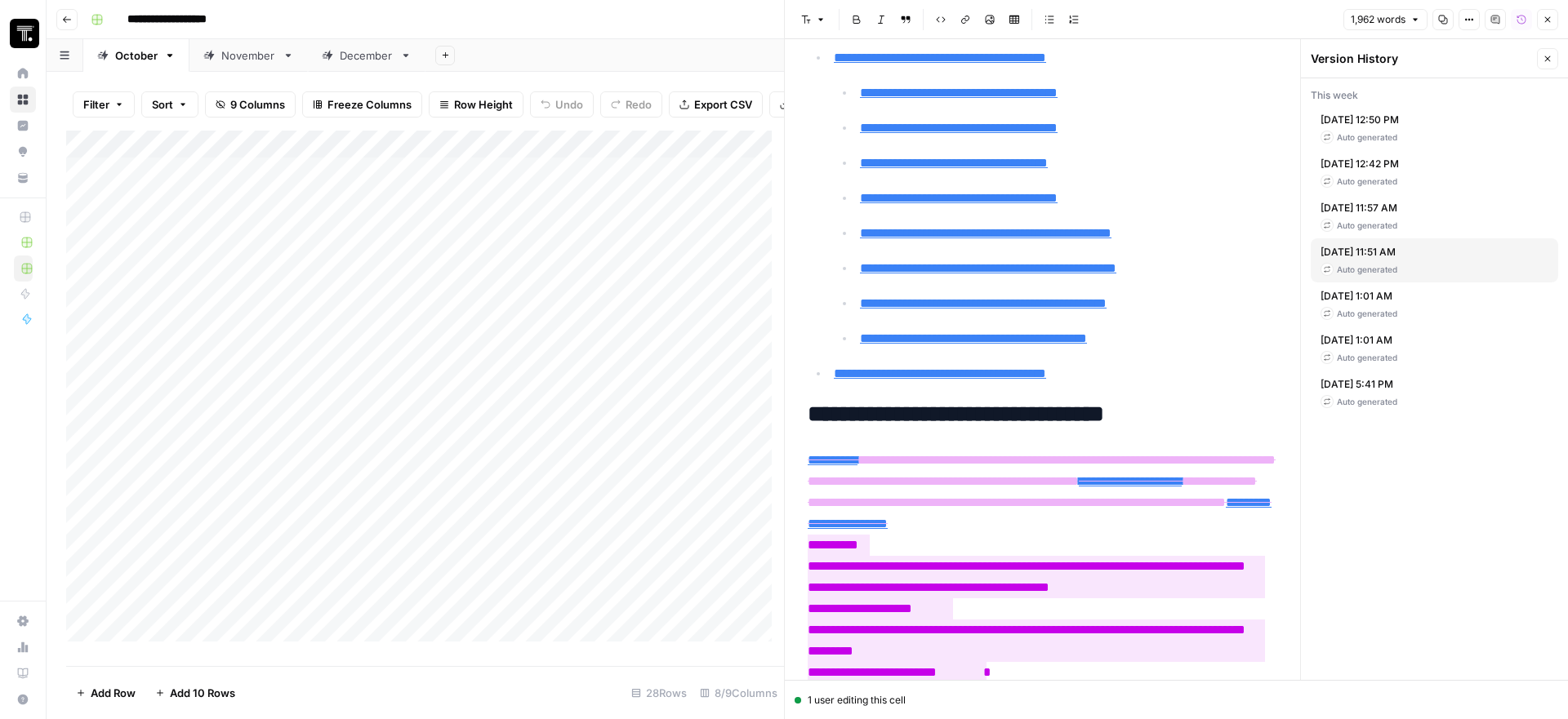
scroll to position [548, 0]
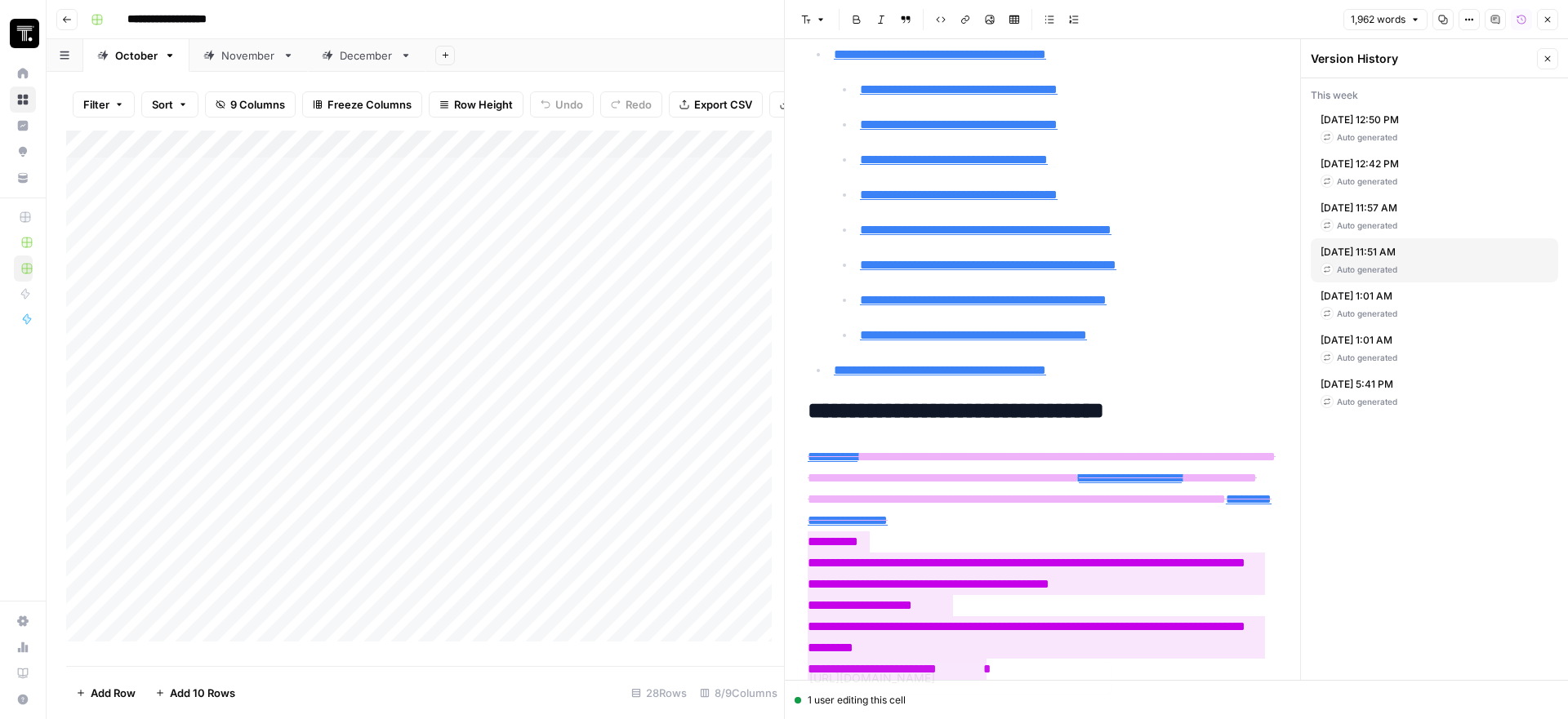
type input "#agentic-ai-examples"
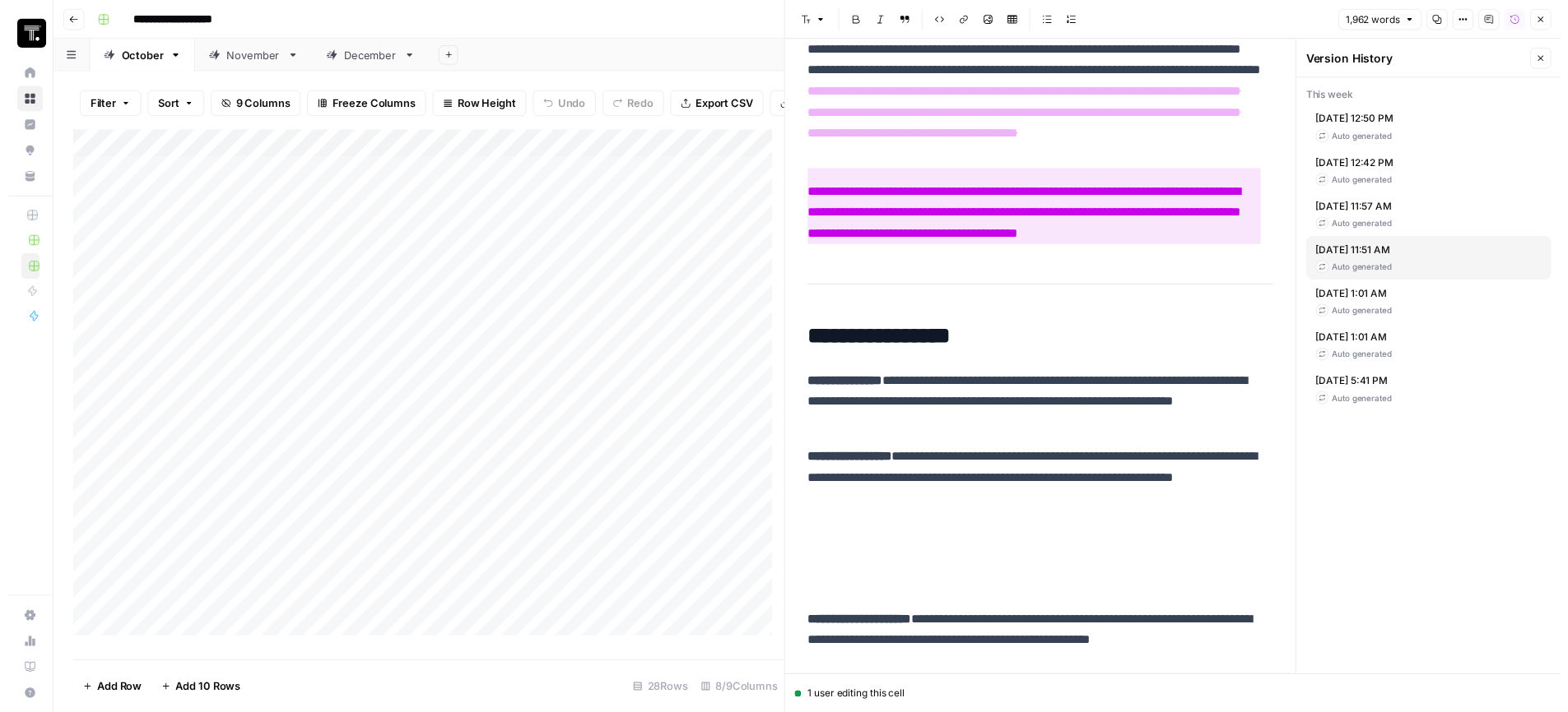
scroll to position [7216, 0]
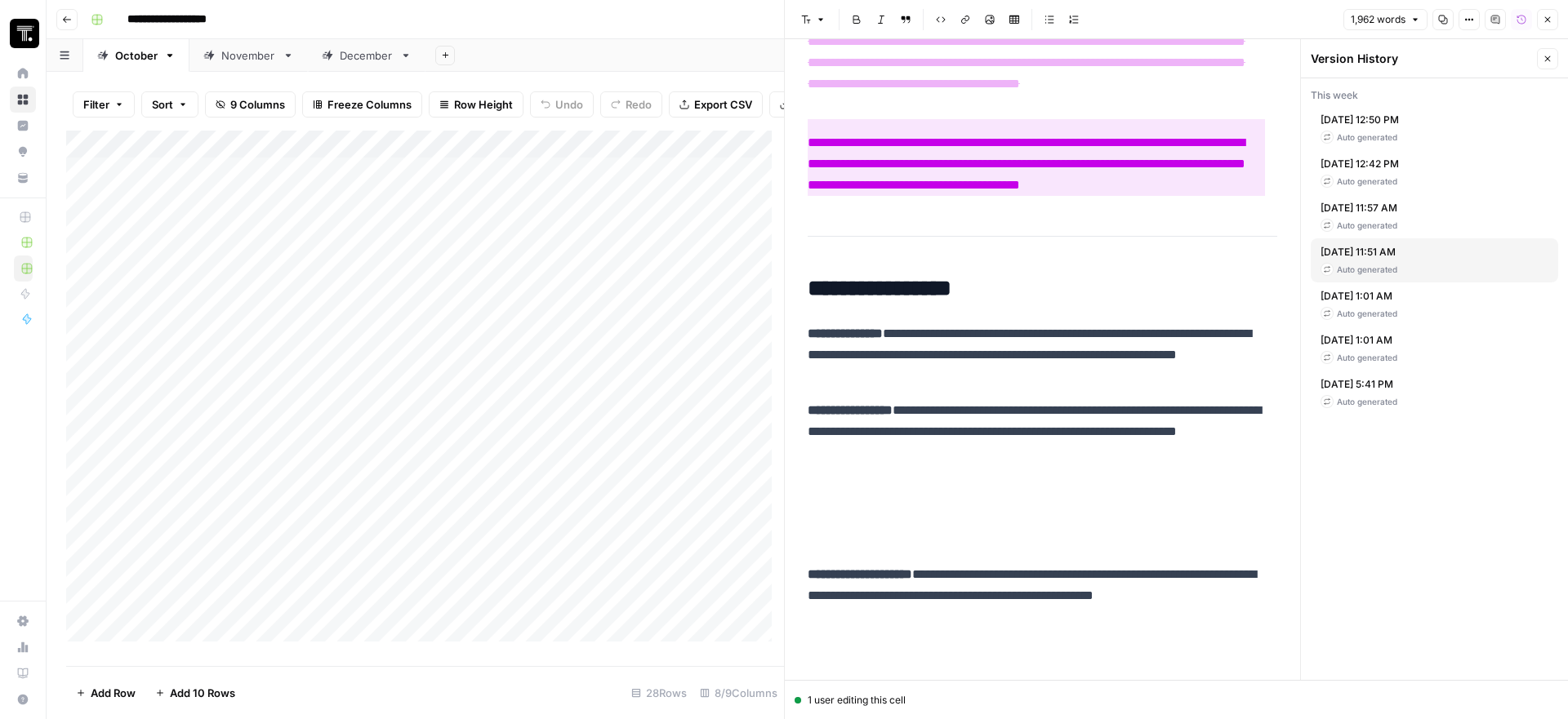
click at [1541, 58] on button "Close" at bounding box center [1548, 59] width 21 height 21
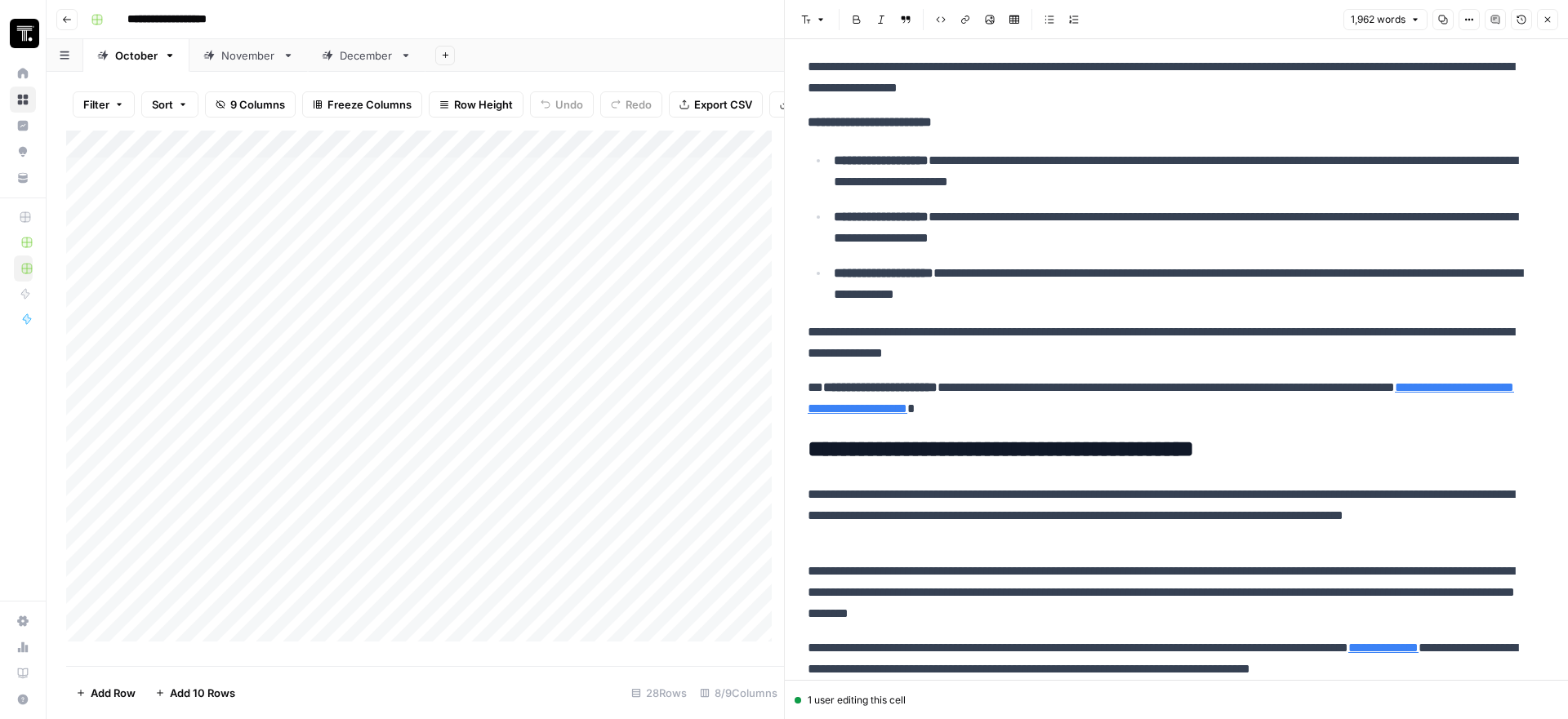
click at [1514, 19] on button "Version History" at bounding box center [1521, 19] width 21 height 21
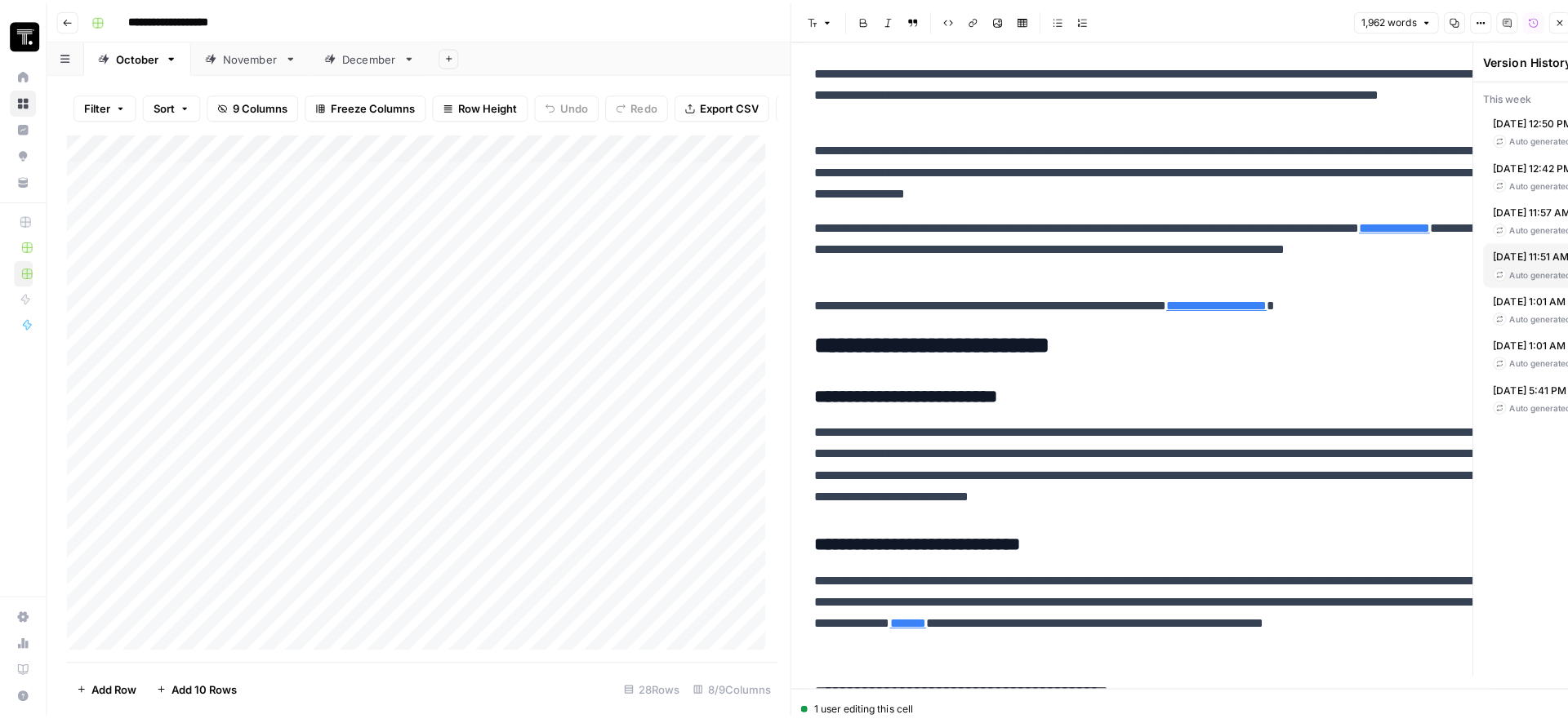
scroll to position [5657, 0]
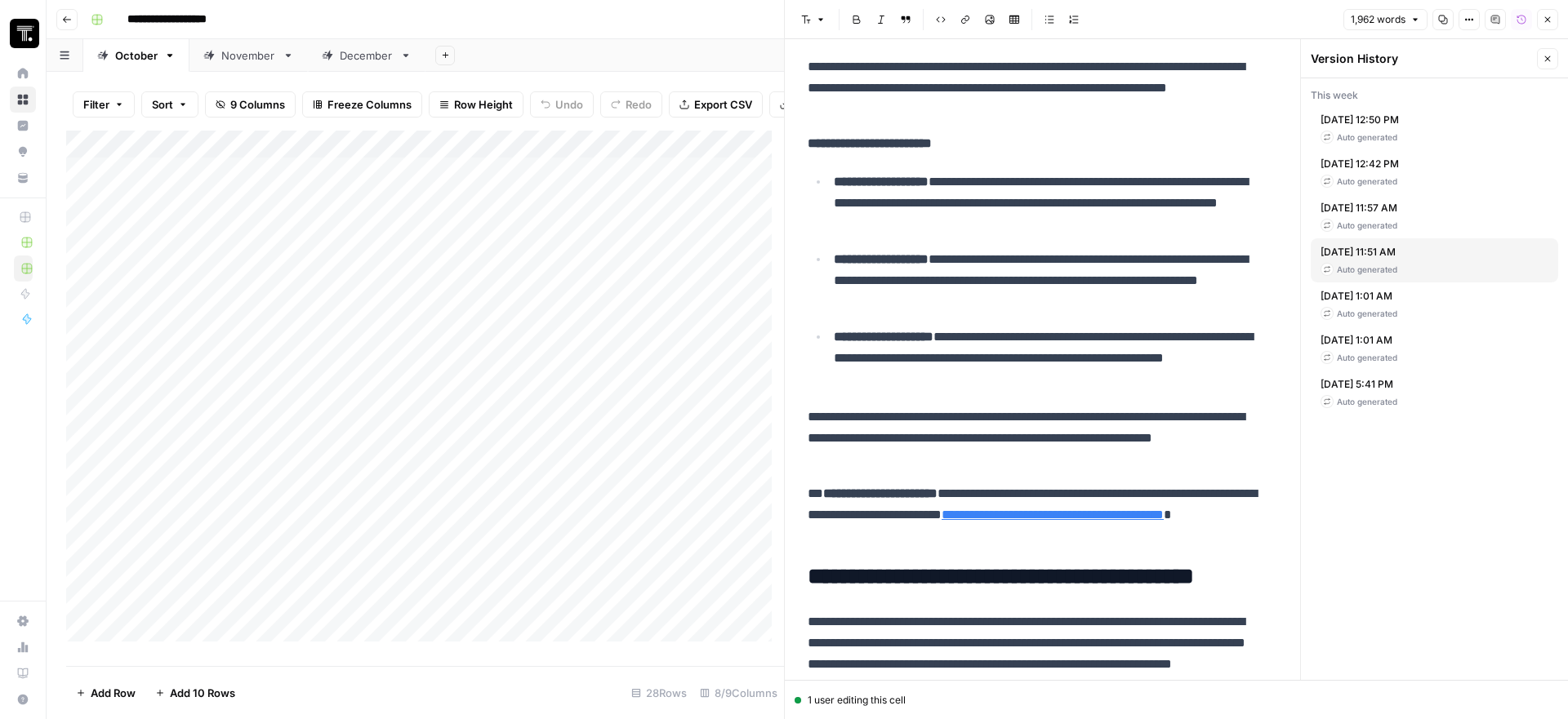
click at [1548, 56] on icon "button" at bounding box center [1547, 58] width 10 height 10
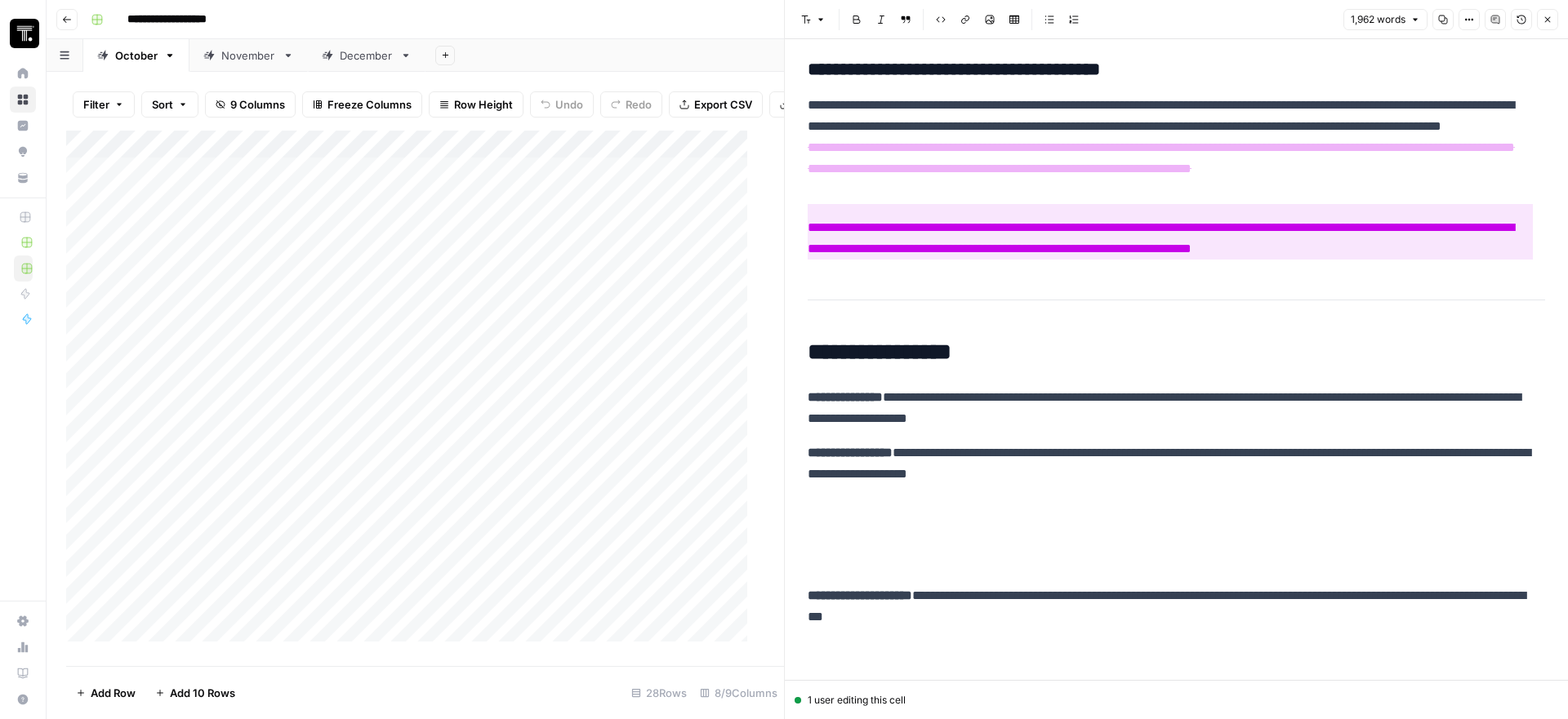
scroll to position [4578, 0]
